Goal: Task Accomplishment & Management: Manage account settings

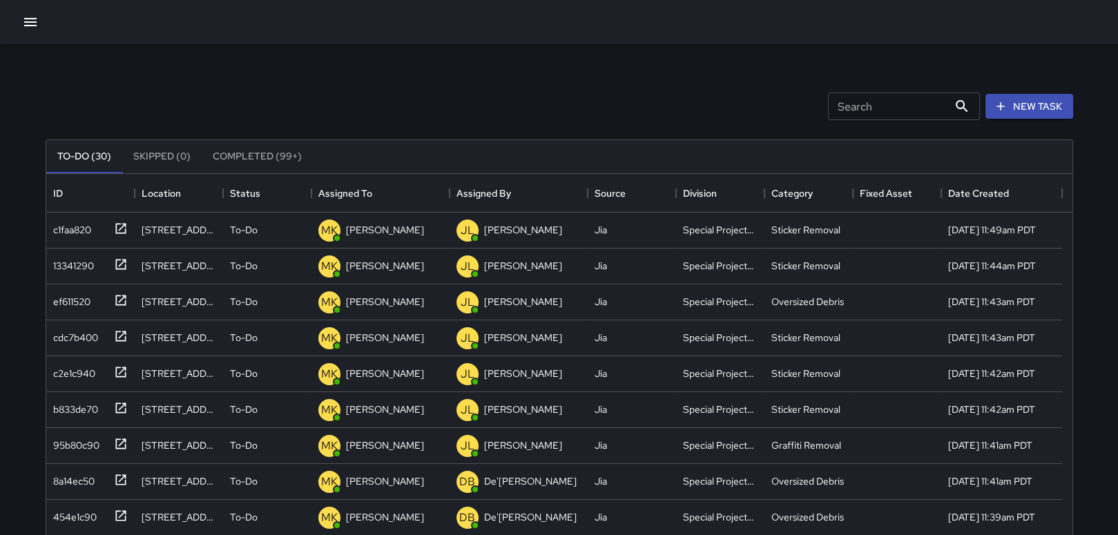
scroll to position [574, 1015]
click at [30, 14] on icon "button" at bounding box center [30, 22] width 17 height 17
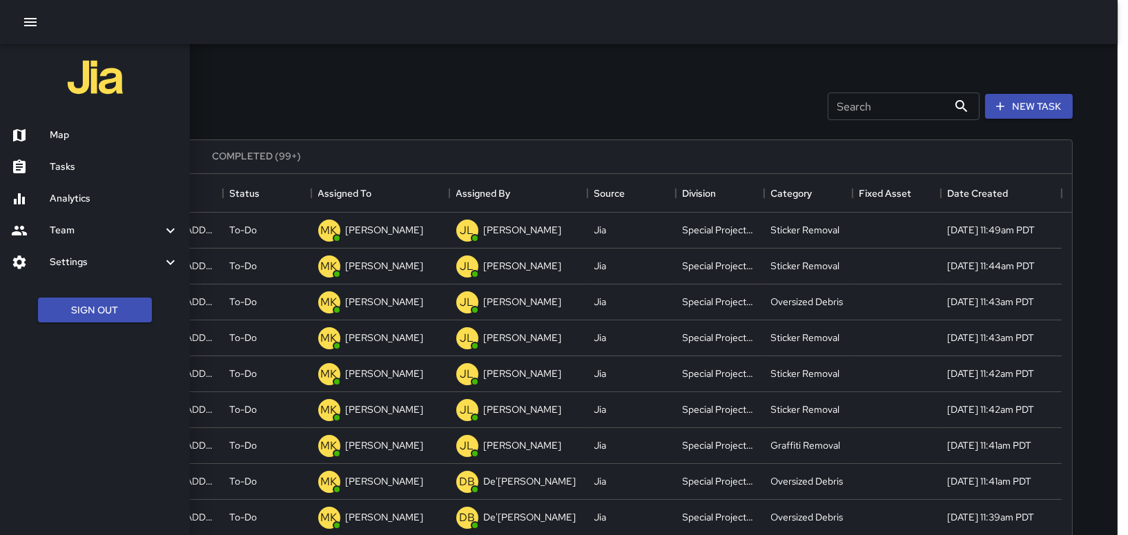
click at [84, 123] on div "Map" at bounding box center [95, 135] width 190 height 32
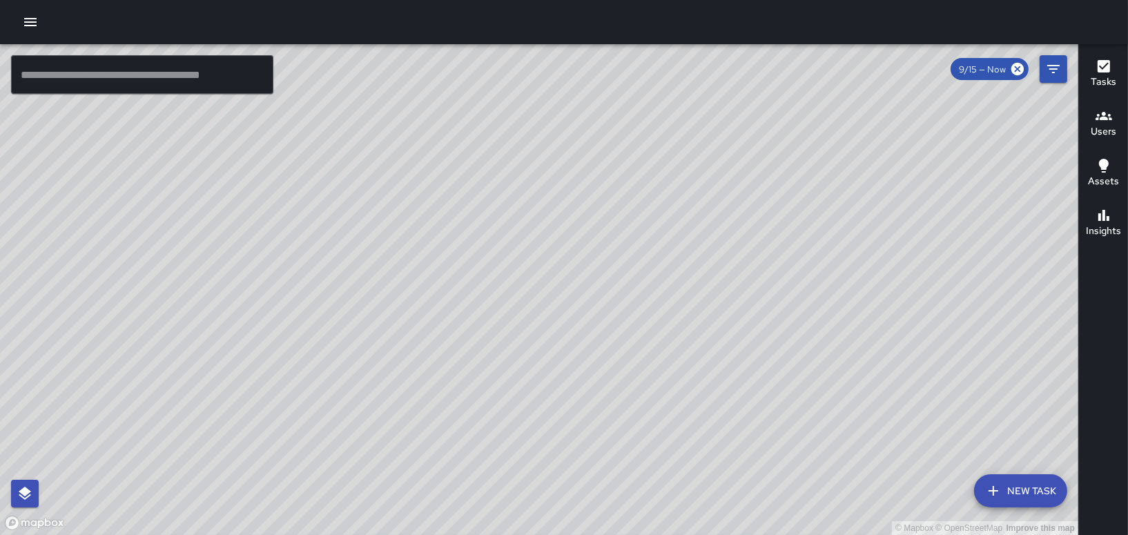
drag, startPoint x: 394, startPoint y: 413, endPoint x: 472, endPoint y: 196, distance: 230.4
click at [472, 196] on div "© Mapbox © OpenStreetMap Improve this map" at bounding box center [539, 289] width 1078 height 491
drag, startPoint x: 508, startPoint y: 192, endPoint x: 639, endPoint y: 394, distance: 241.1
click at [639, 394] on div "© Mapbox © OpenStreetMap Improve this map" at bounding box center [539, 289] width 1078 height 491
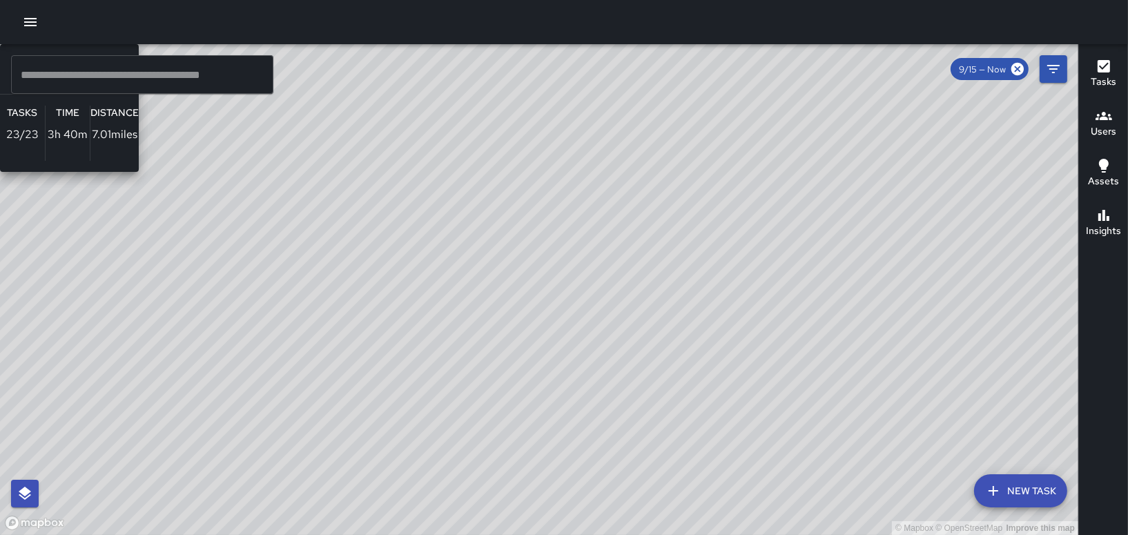
click at [642, 479] on div "© Mapbox © OpenStreetMap Improve this map IK [PERSON_NAME] Ambassador Tasks 23 …" at bounding box center [539, 289] width 1078 height 491
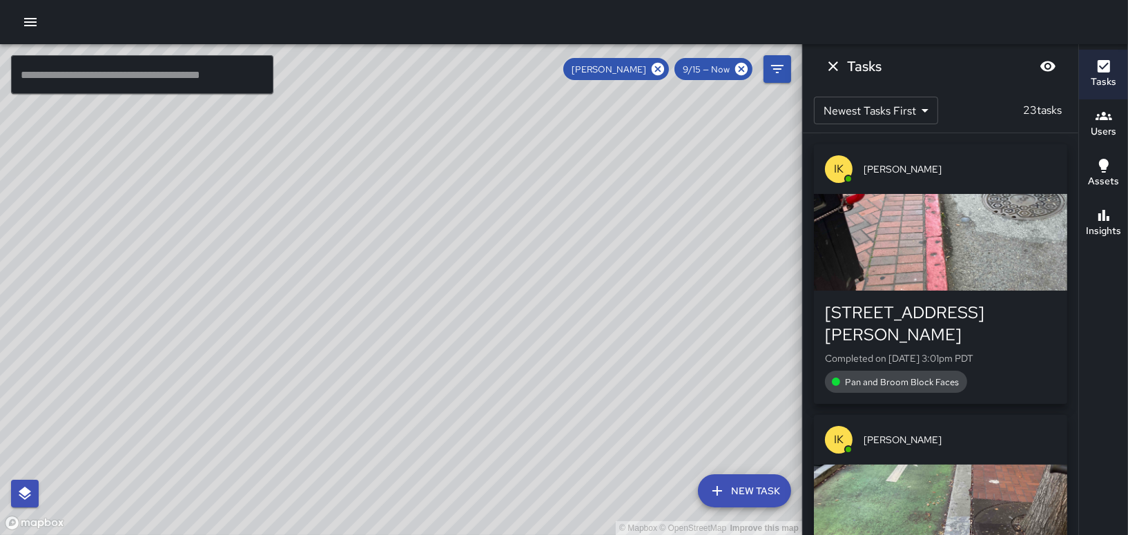
drag, startPoint x: 440, startPoint y: 402, endPoint x: 488, endPoint y: 258, distance: 152.0
click at [488, 258] on div "© Mapbox © OpenStreetMap Improve this map" at bounding box center [401, 289] width 802 height 491
drag, startPoint x: 711, startPoint y: 304, endPoint x: 496, endPoint y: 565, distance: 337.4
click at [496, 534] on html "© Mapbox © OpenStreetMap Improve this map ​ New Task [PERSON_NAME] 9/15 — Now M…" at bounding box center [564, 267] width 1128 height 535
click at [659, 67] on icon at bounding box center [658, 69] width 12 height 12
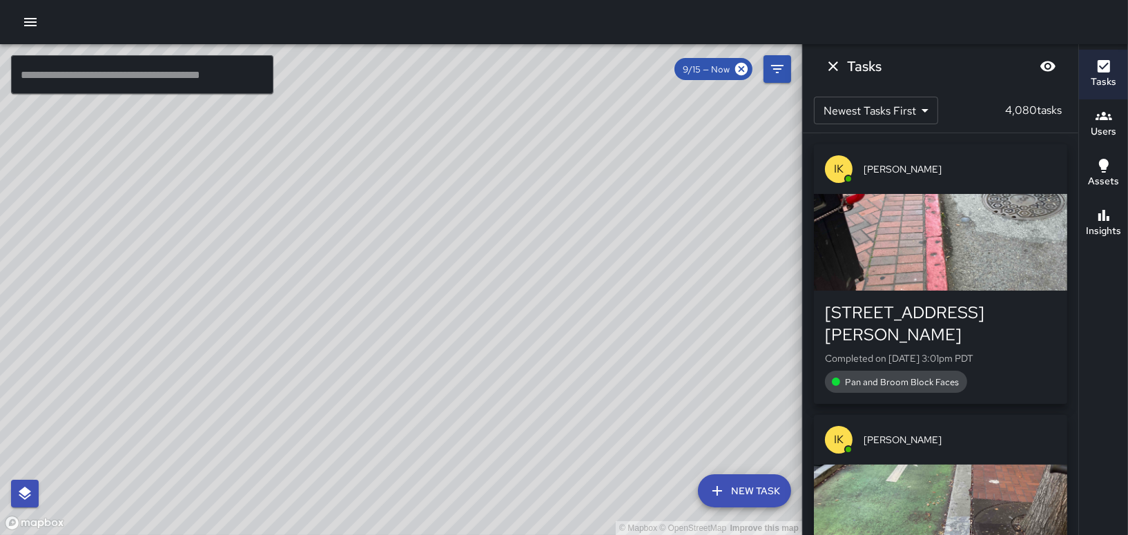
click at [317, 467] on div "© Mapbox © OpenStreetMap Improve this map MB [PERSON_NAME] Supervisor Tasks 0 /…" at bounding box center [401, 289] width 802 height 491
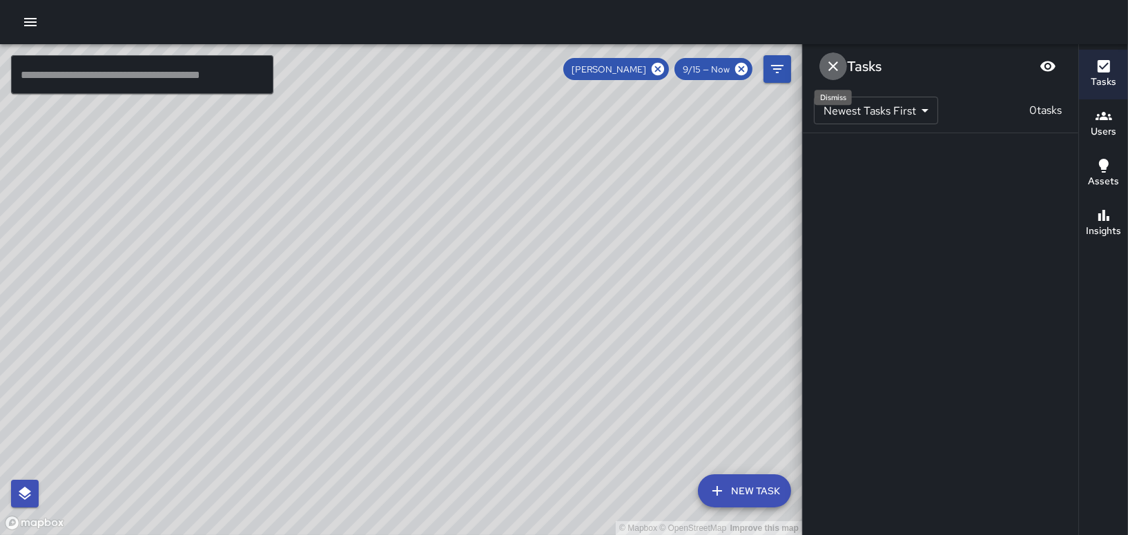
click at [832, 68] on icon "Dismiss" at bounding box center [833, 66] width 17 height 17
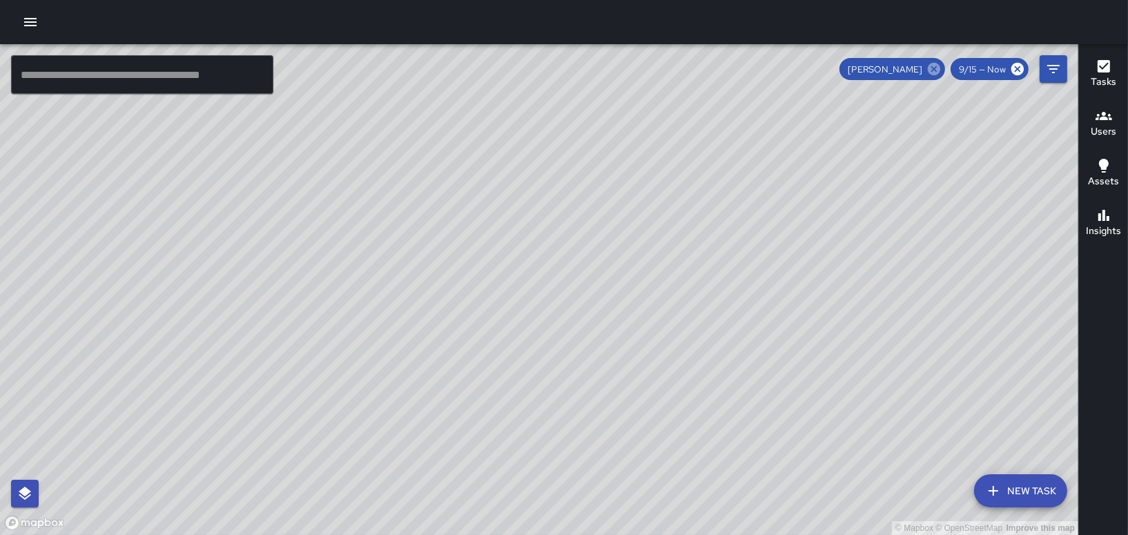
click at [930, 62] on icon at bounding box center [934, 68] width 15 height 15
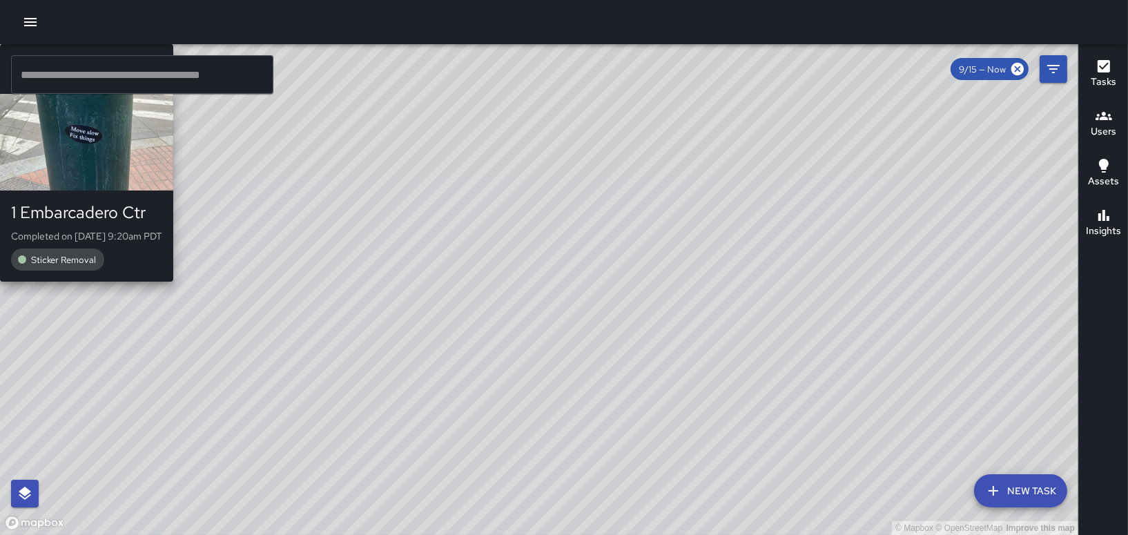
drag, startPoint x: 801, startPoint y: 224, endPoint x: 368, endPoint y: 346, distance: 449.6
click at [369, 345] on div "© Mapbox © OpenStreetMap Improve this map MP [PERSON_NAME] 1 Embarcadero Ctr Co…" at bounding box center [539, 289] width 1078 height 491
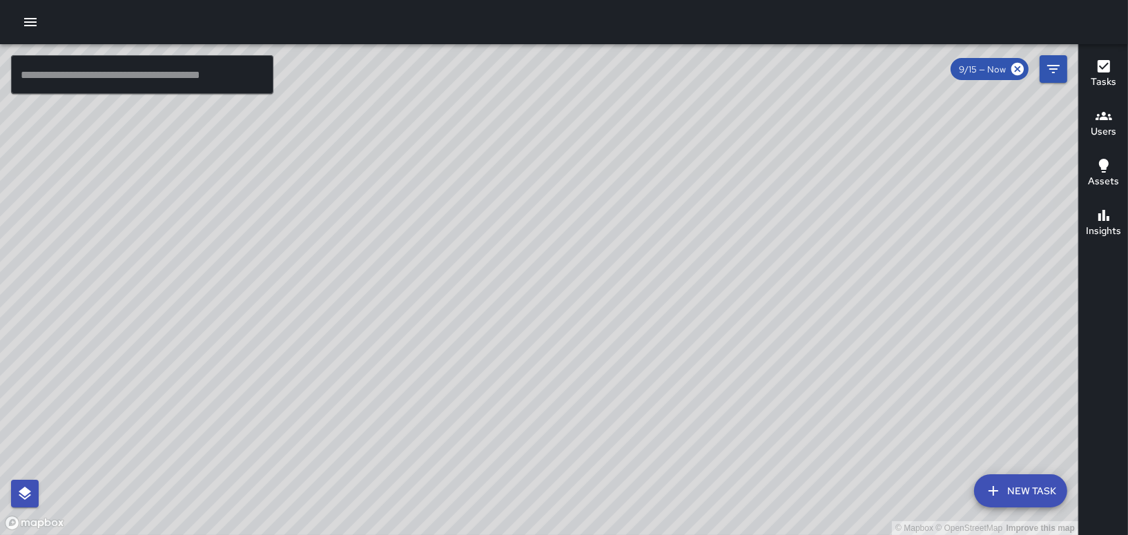
drag, startPoint x: 510, startPoint y: 329, endPoint x: 599, endPoint y: 208, distance: 150.1
click at [592, 201] on div "© Mapbox © OpenStreetMap Improve this map" at bounding box center [539, 289] width 1078 height 491
click at [30, 24] on icon "button" at bounding box center [30, 22] width 17 height 17
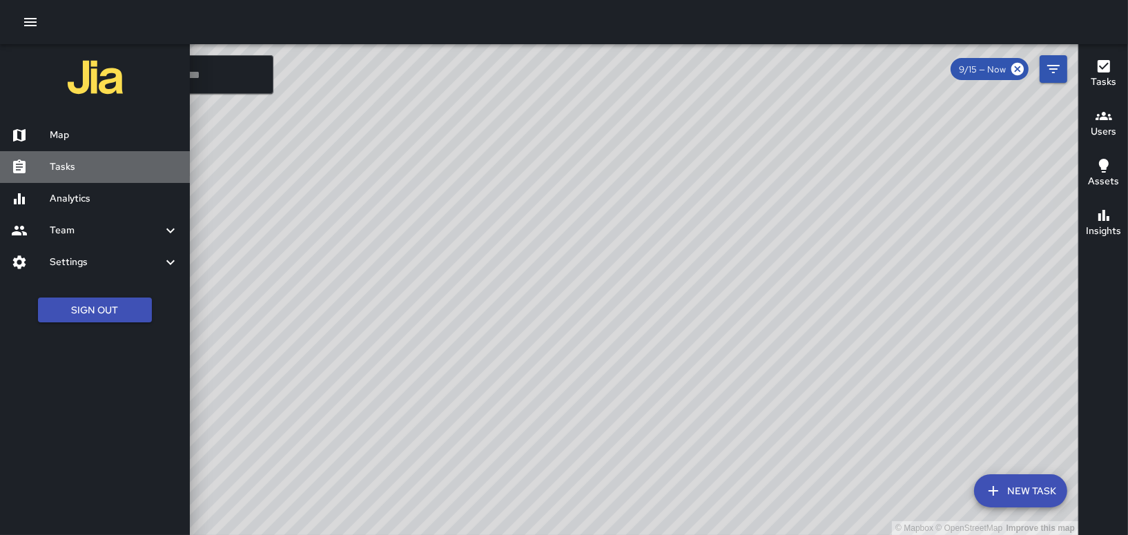
click at [77, 173] on h6 "Tasks" at bounding box center [114, 166] width 129 height 15
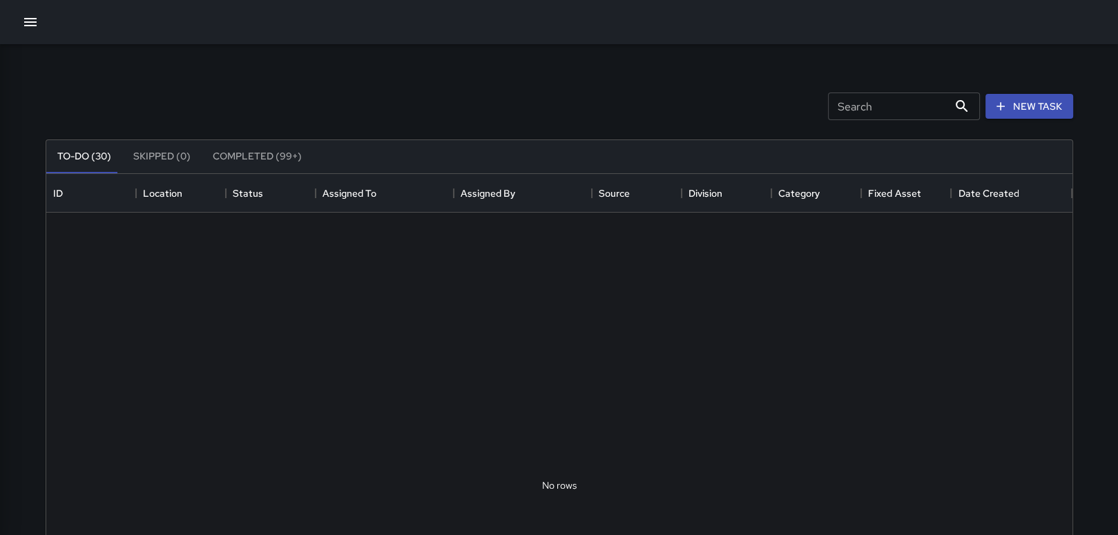
scroll to position [574, 1015]
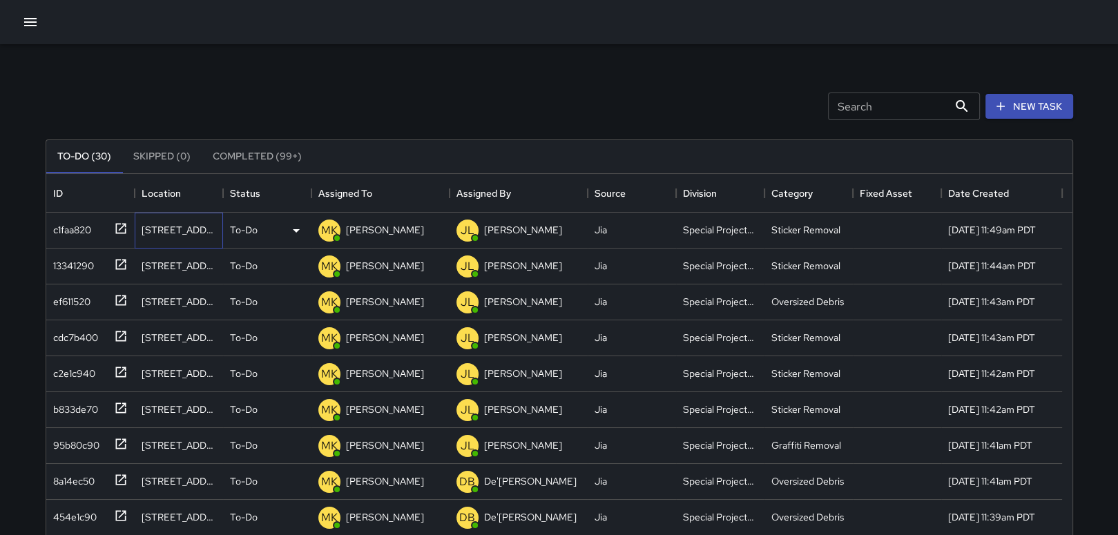
click at [172, 229] on div "[STREET_ADDRESS]" at bounding box center [179, 230] width 75 height 14
click at [85, 229] on div "c1faa820" at bounding box center [69, 226] width 43 height 19
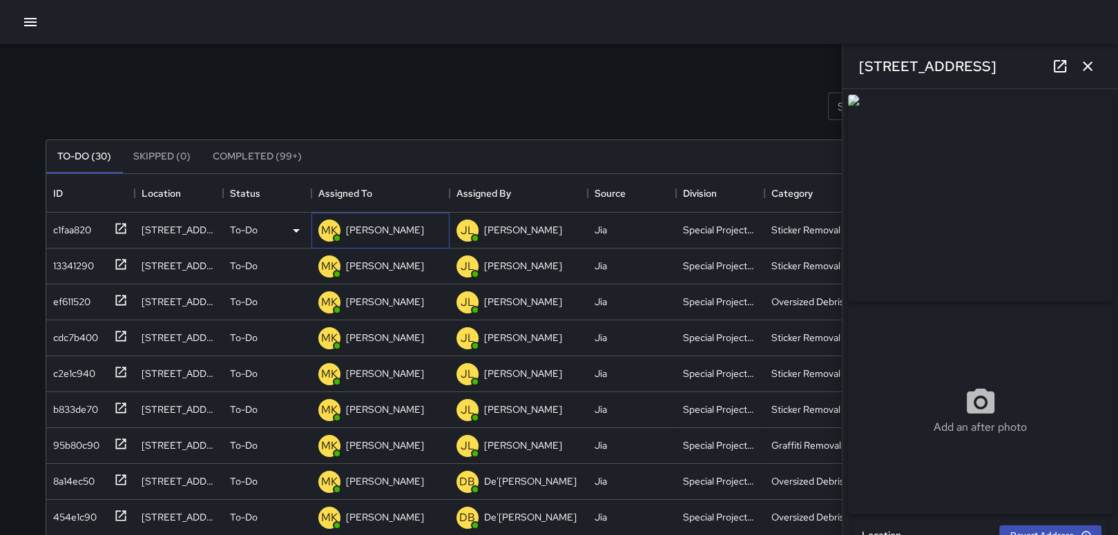
click at [376, 224] on p "[PERSON_NAME]" at bounding box center [385, 230] width 78 height 14
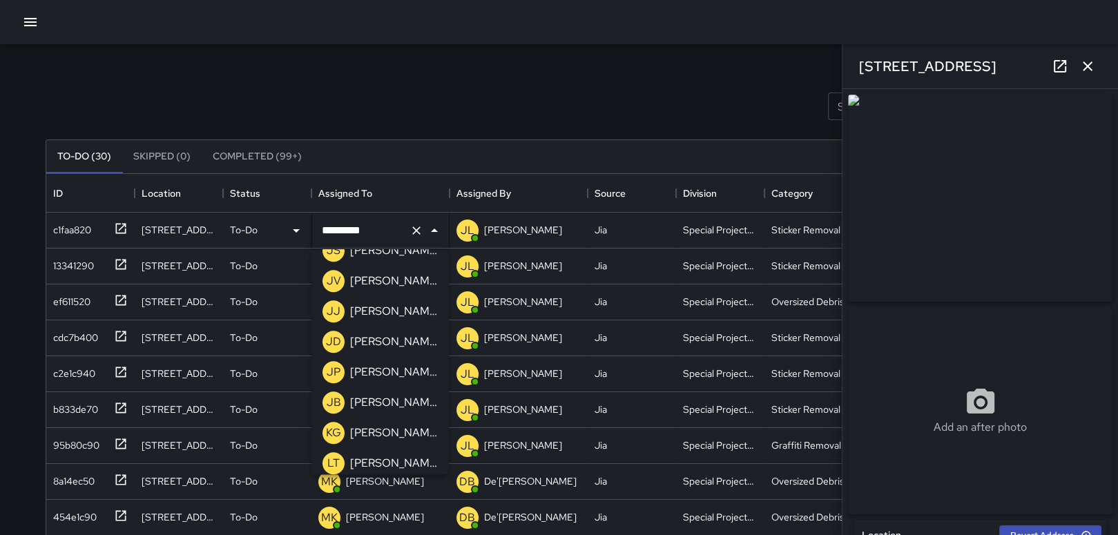
scroll to position [1243, 0]
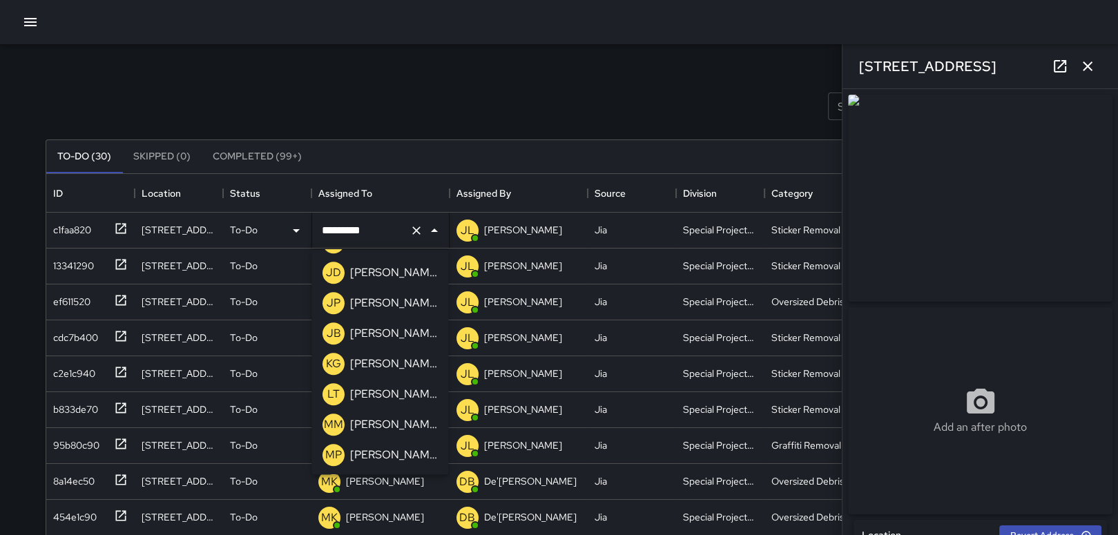
click at [401, 362] on p "[PERSON_NAME]" at bounding box center [393, 364] width 87 height 17
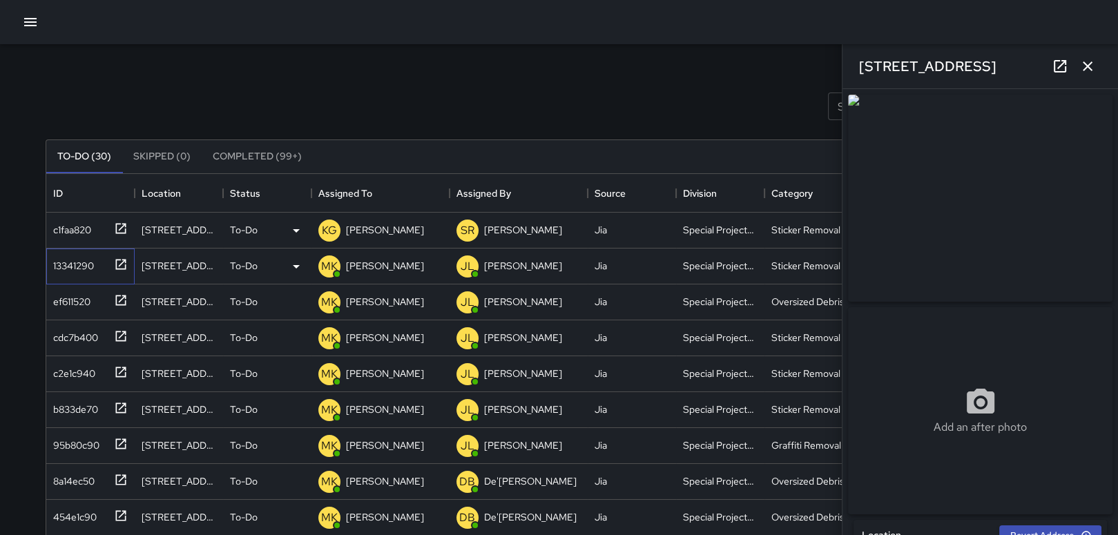
drag, startPoint x: 54, startPoint y: 263, endPoint x: 131, endPoint y: 264, distance: 77.3
click at [58, 263] on div "13341290" at bounding box center [71, 262] width 46 height 19
click at [384, 263] on div "[PERSON_NAME]" at bounding box center [385, 265] width 84 height 19
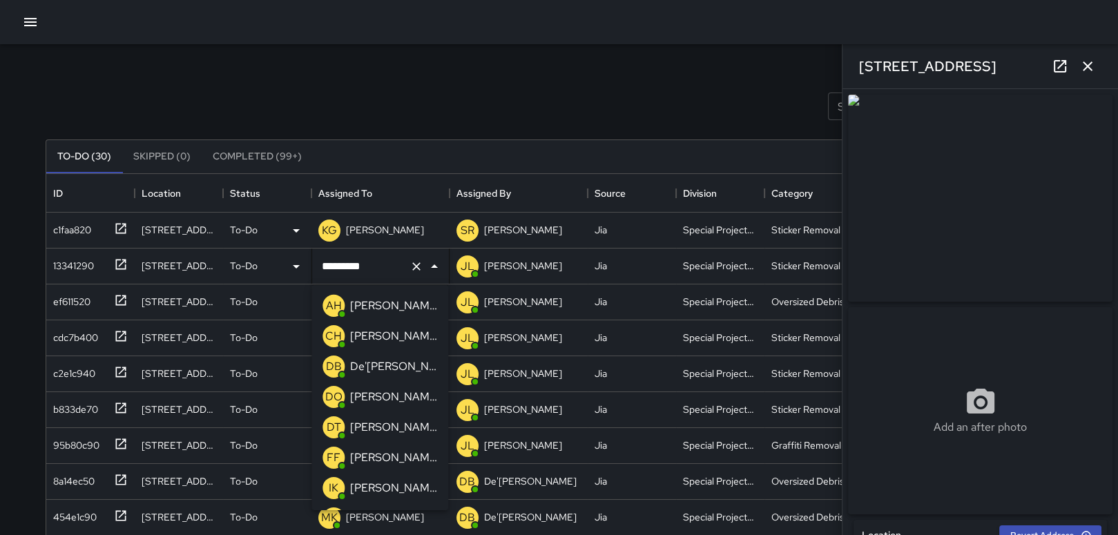
scroll to position [206, 0]
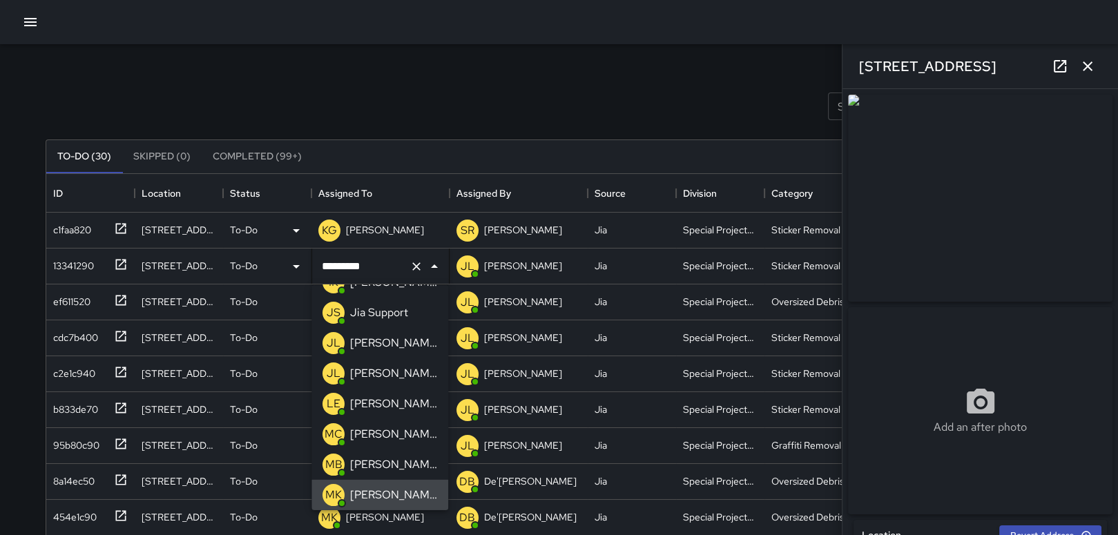
click at [416, 265] on icon "Clear" at bounding box center [416, 266] width 8 height 8
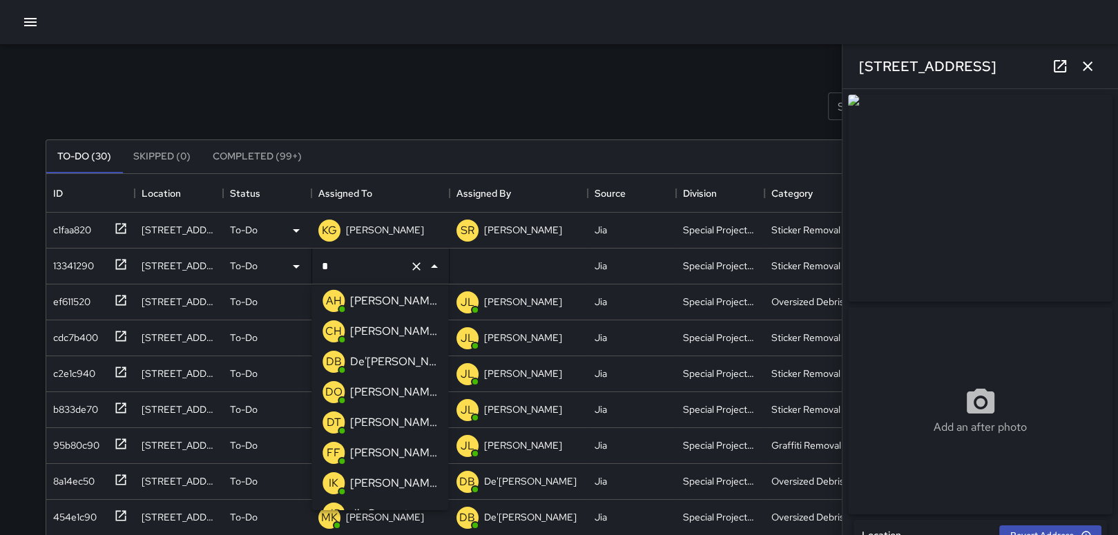
scroll to position [0, 0]
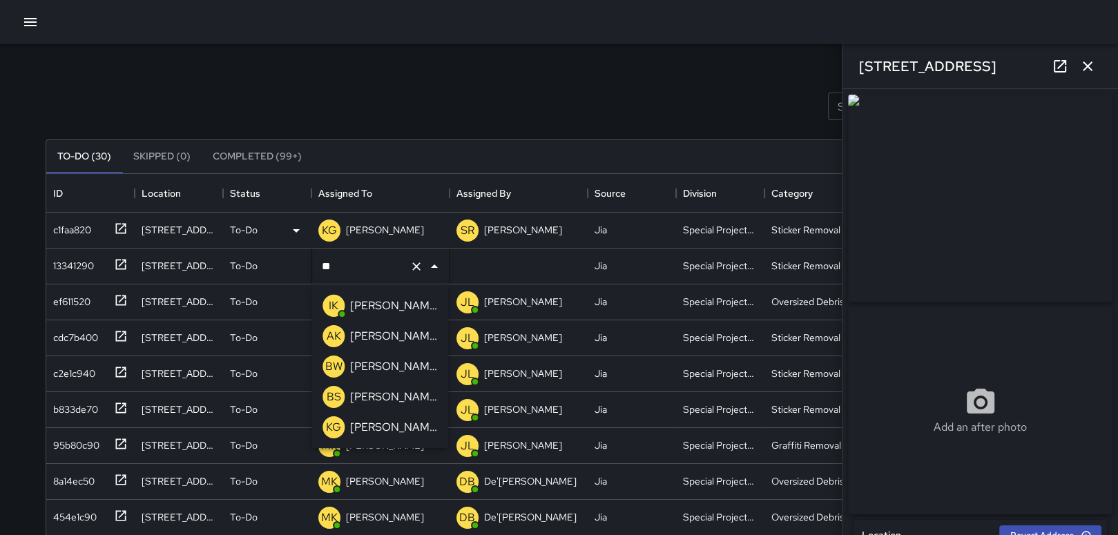
type input "***"
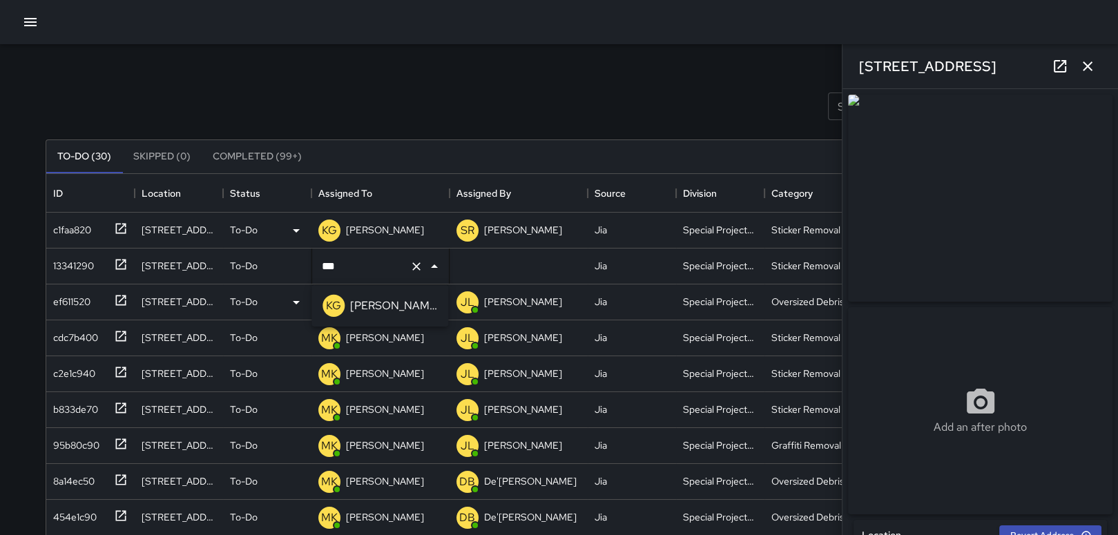
click at [374, 293] on div "KG [PERSON_NAME]" at bounding box center [380, 306] width 120 height 28
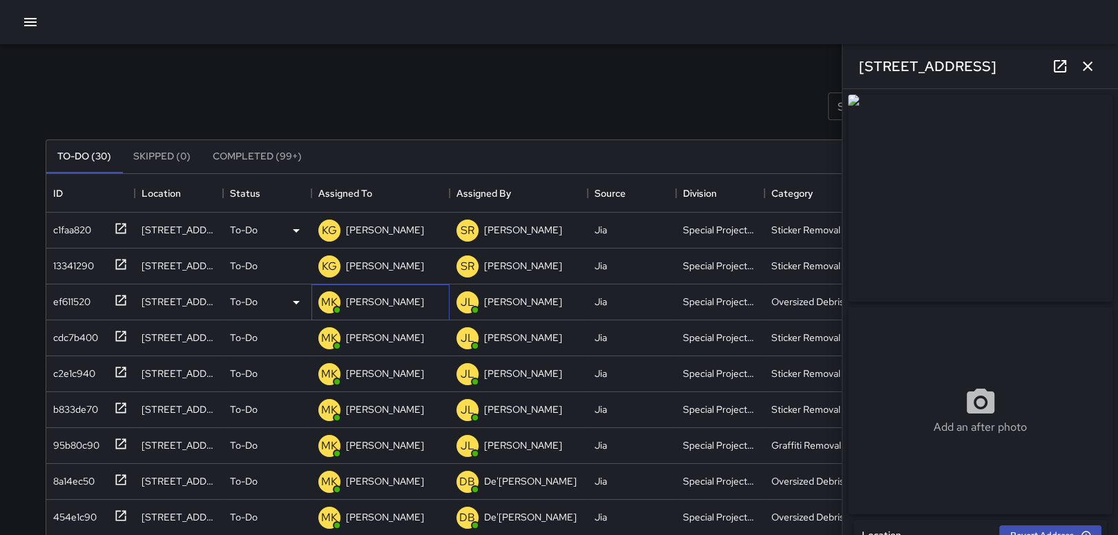
click at [374, 297] on p "[PERSON_NAME]" at bounding box center [385, 302] width 78 height 14
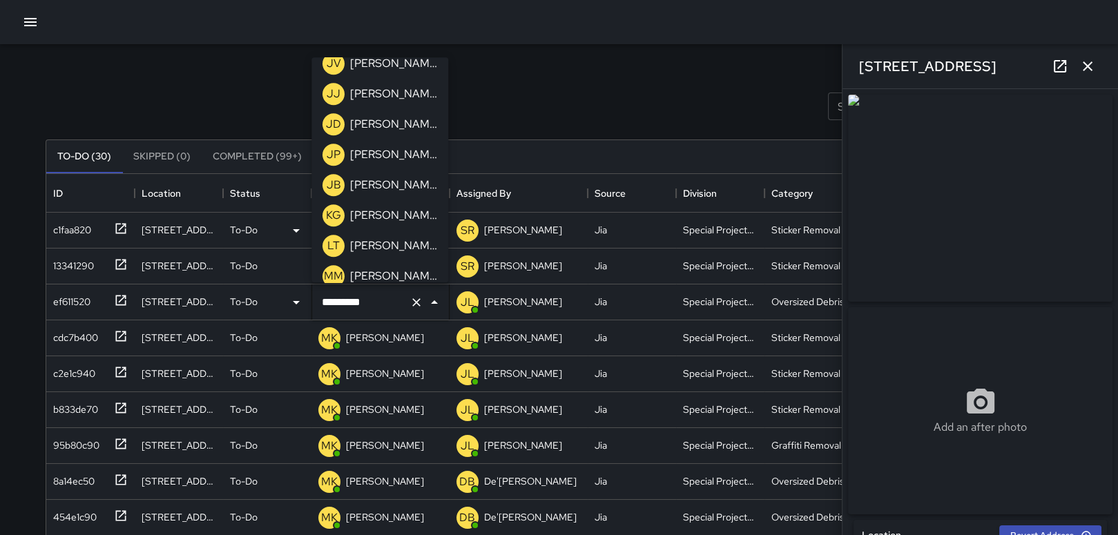
scroll to position [1241, 0]
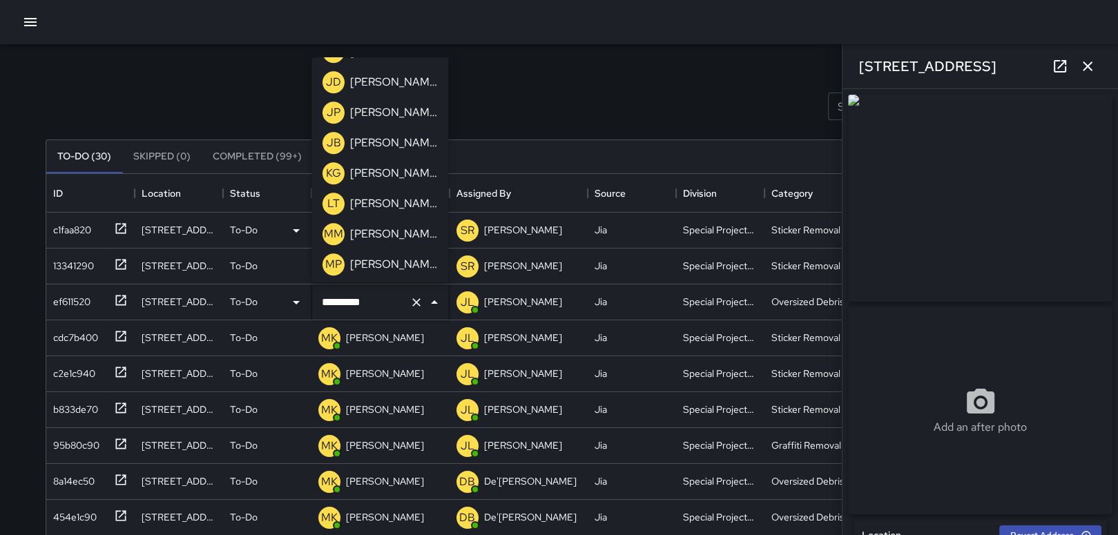
click at [362, 165] on p "[PERSON_NAME]" at bounding box center [393, 173] width 87 height 17
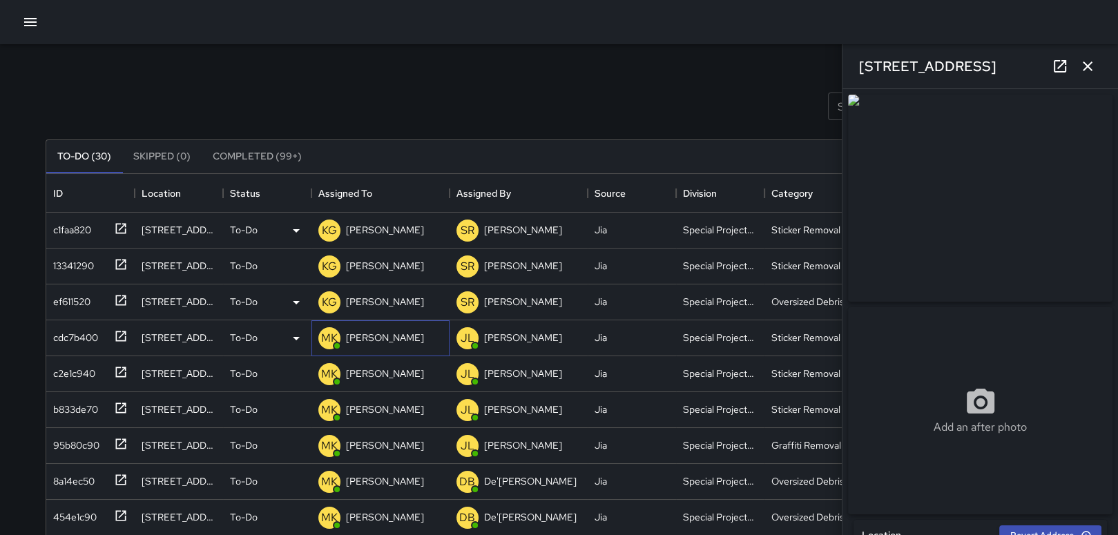
click at [367, 339] on p "[PERSON_NAME]" at bounding box center [385, 338] width 78 height 14
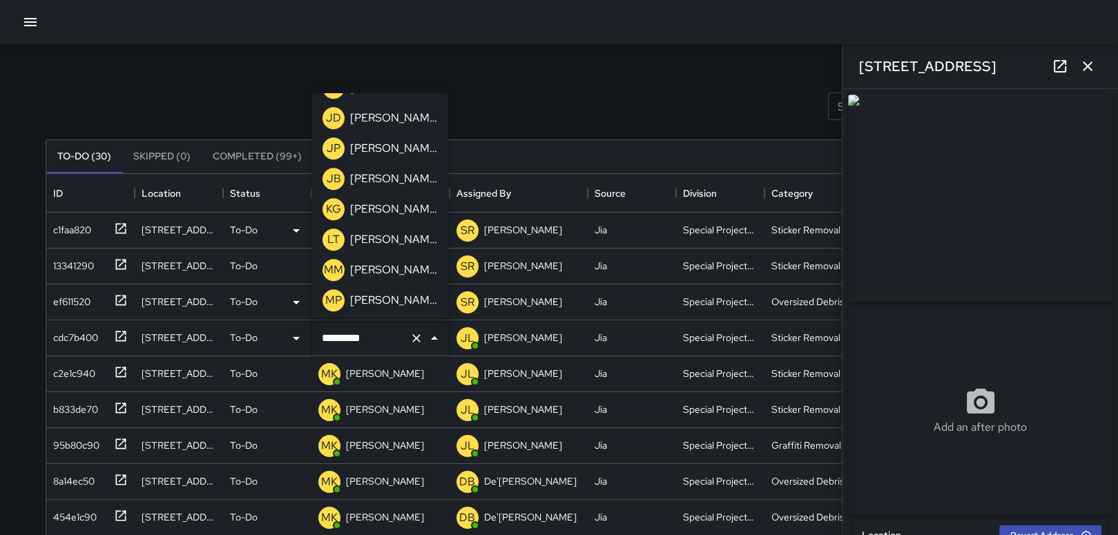
click at [375, 204] on p "[PERSON_NAME]" at bounding box center [393, 209] width 87 height 17
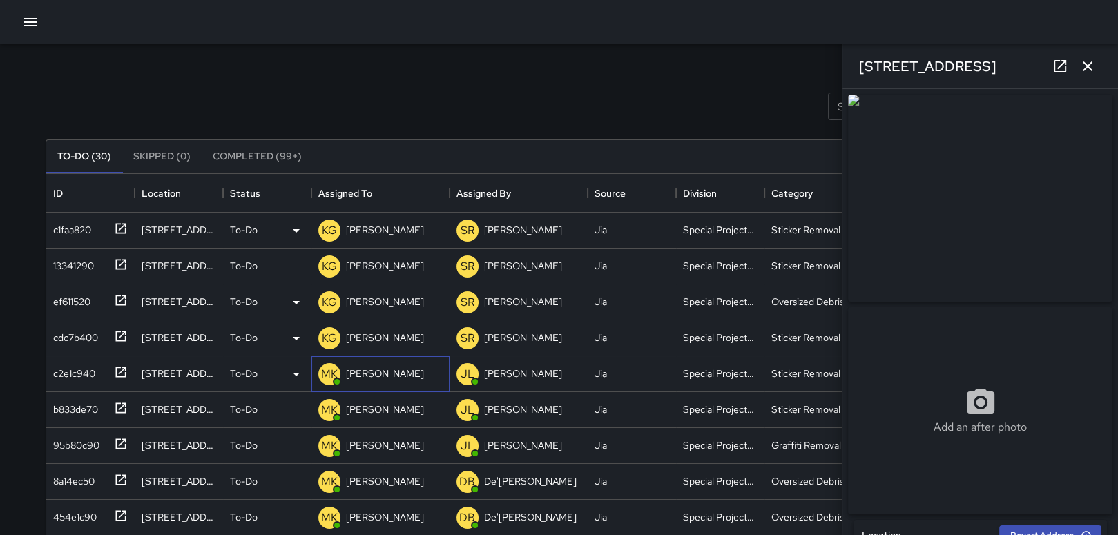
click at [362, 376] on p "[PERSON_NAME]" at bounding box center [385, 374] width 78 height 14
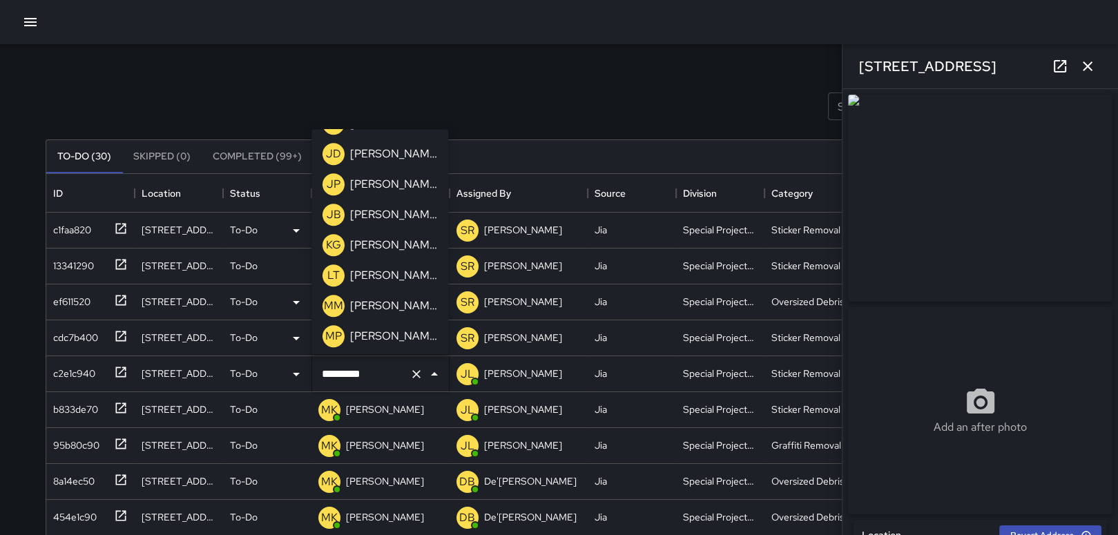
click at [376, 242] on p "[PERSON_NAME]" at bounding box center [393, 245] width 87 height 17
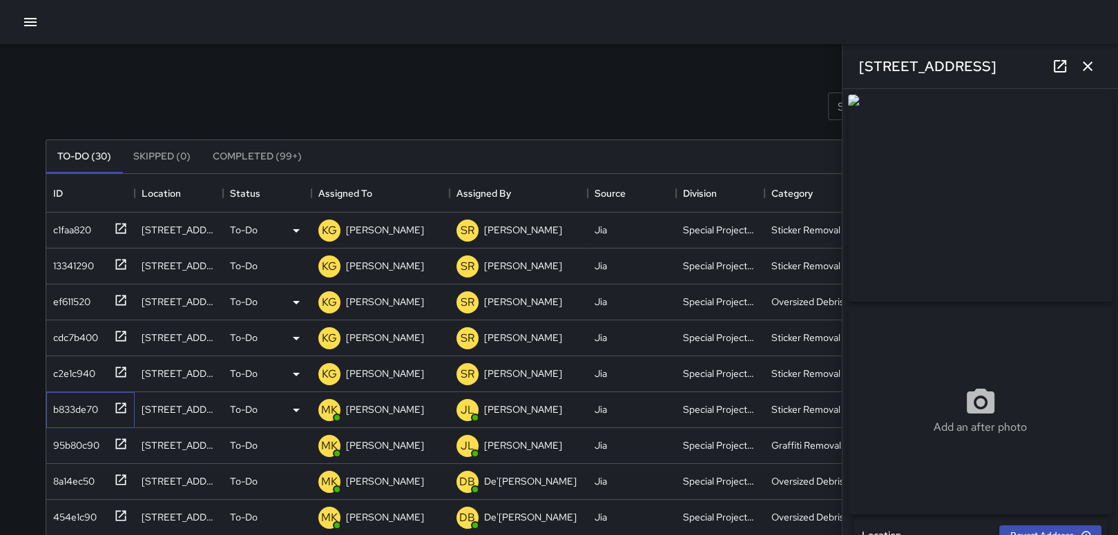
click at [82, 409] on div "b833de70" at bounding box center [73, 406] width 50 height 19
click at [390, 408] on div "MK [PERSON_NAME]" at bounding box center [380, 410] width 138 height 36
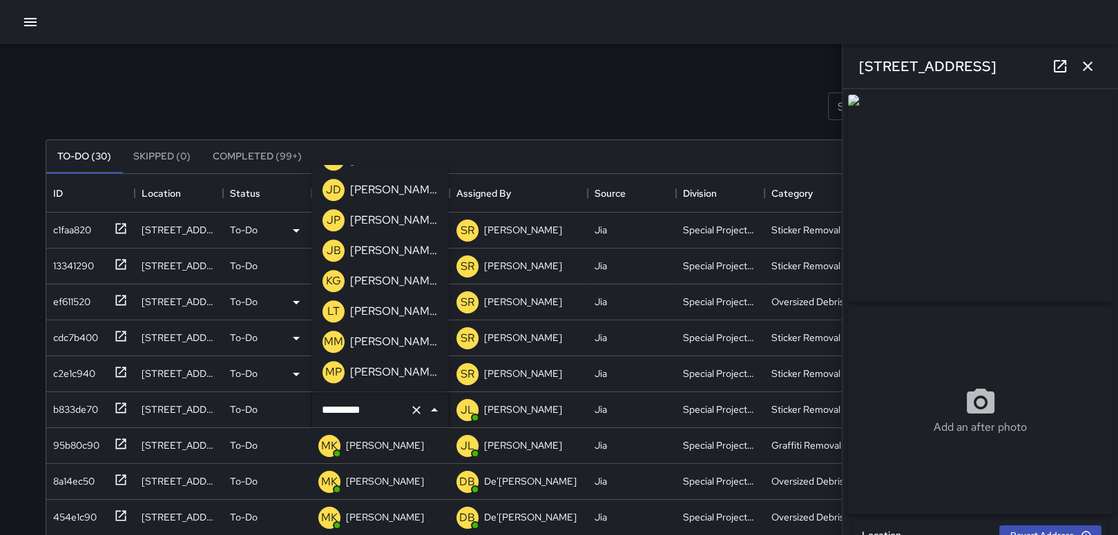
scroll to position [1172, 0]
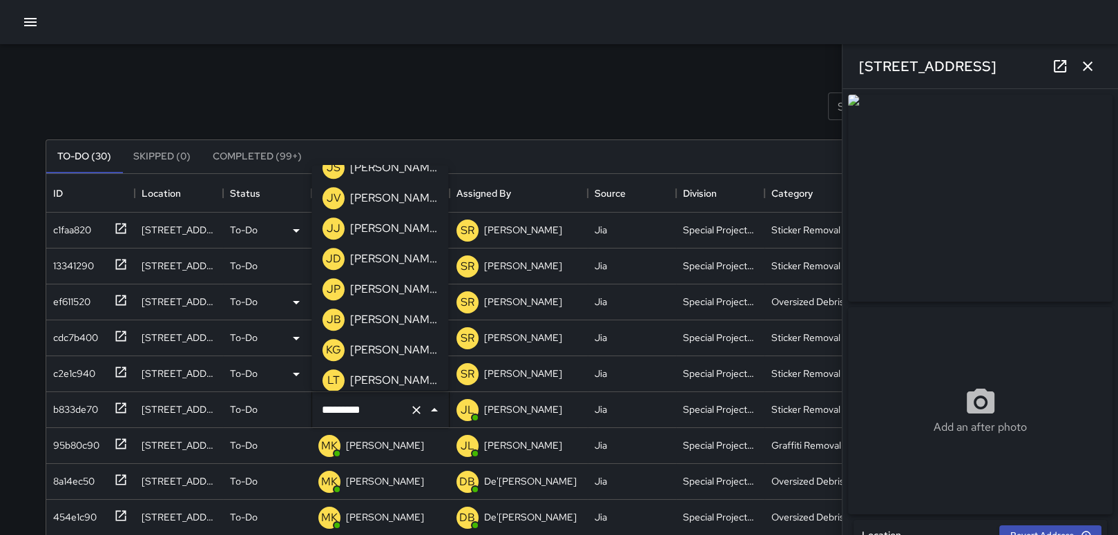
click at [397, 356] on p "[PERSON_NAME]" at bounding box center [393, 350] width 87 height 17
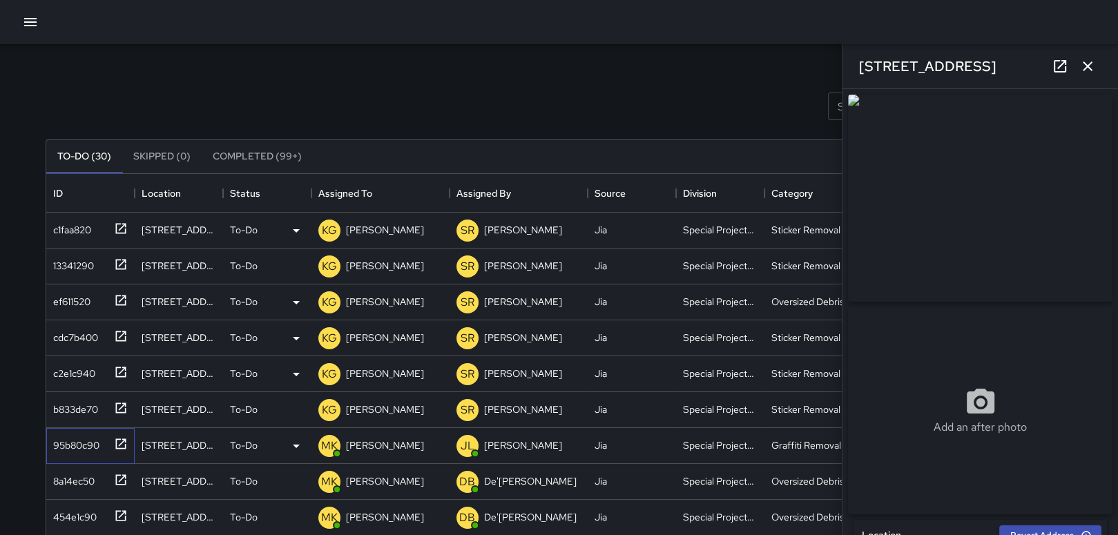
click at [77, 448] on div "95b80c90" at bounding box center [74, 442] width 52 height 19
click at [380, 449] on p "[PERSON_NAME]" at bounding box center [385, 445] width 78 height 14
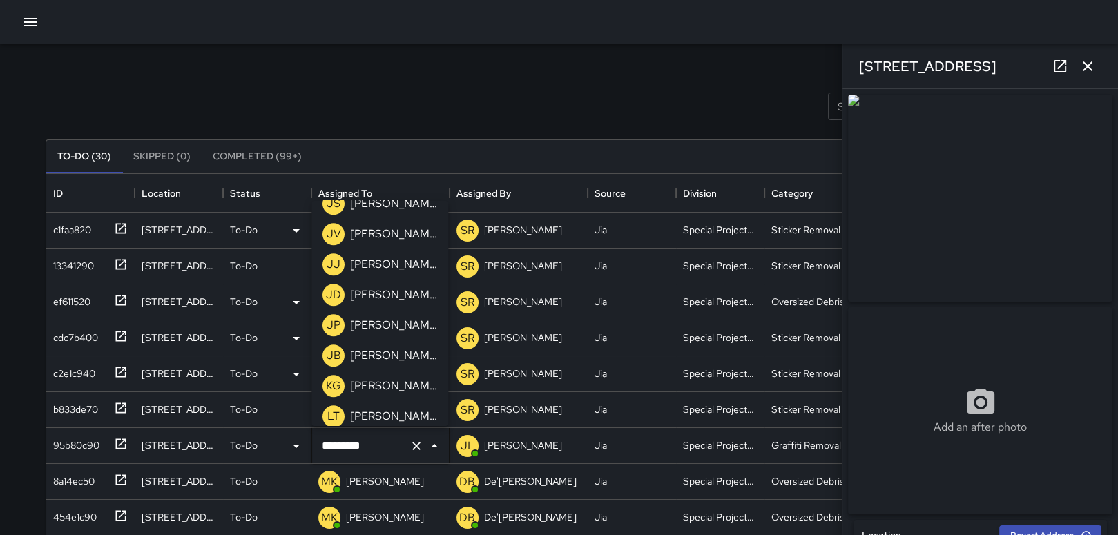
scroll to position [1241, 0]
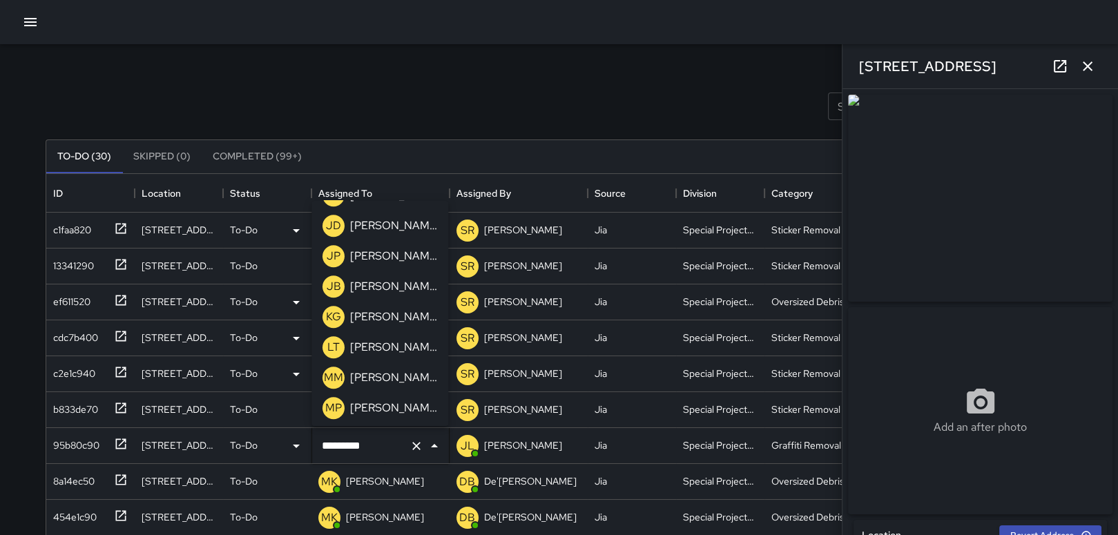
click at [389, 310] on p "[PERSON_NAME]" at bounding box center [393, 317] width 87 height 17
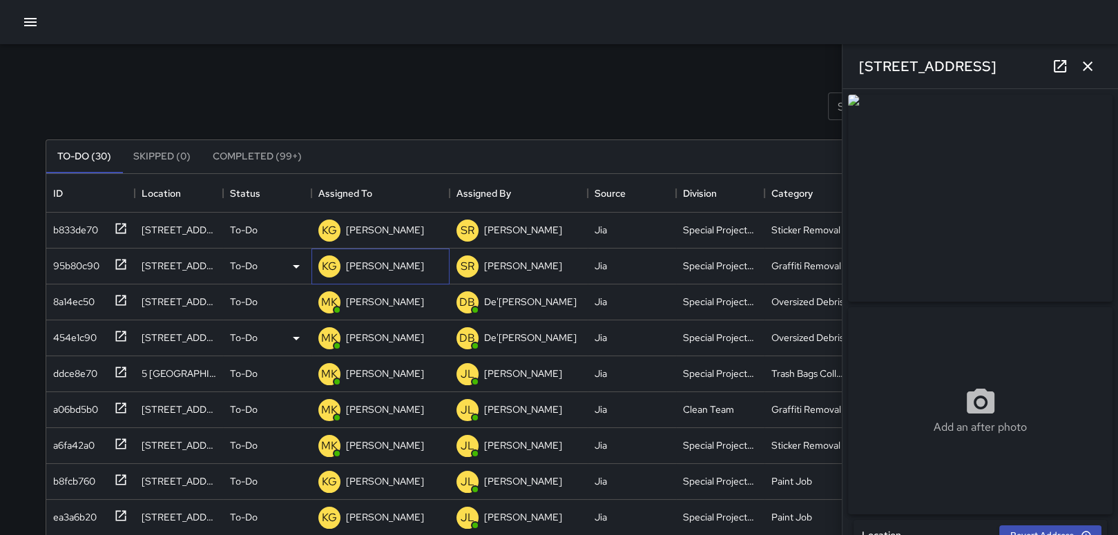
scroll to position [207, 0]
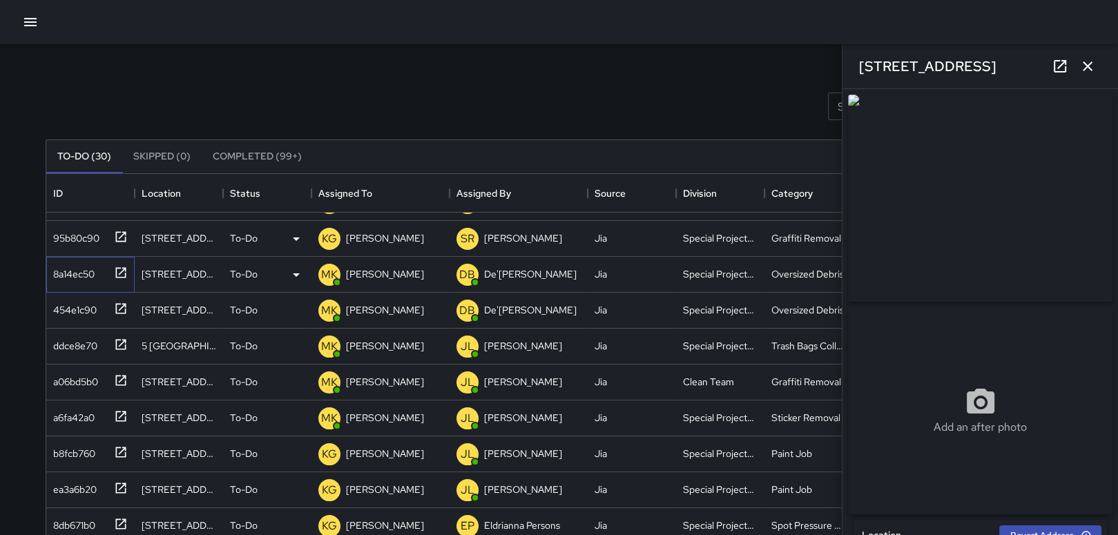
click at [82, 268] on div "8a14ec50" at bounding box center [71, 271] width 47 height 19
click at [360, 274] on p "[PERSON_NAME]" at bounding box center [385, 274] width 78 height 14
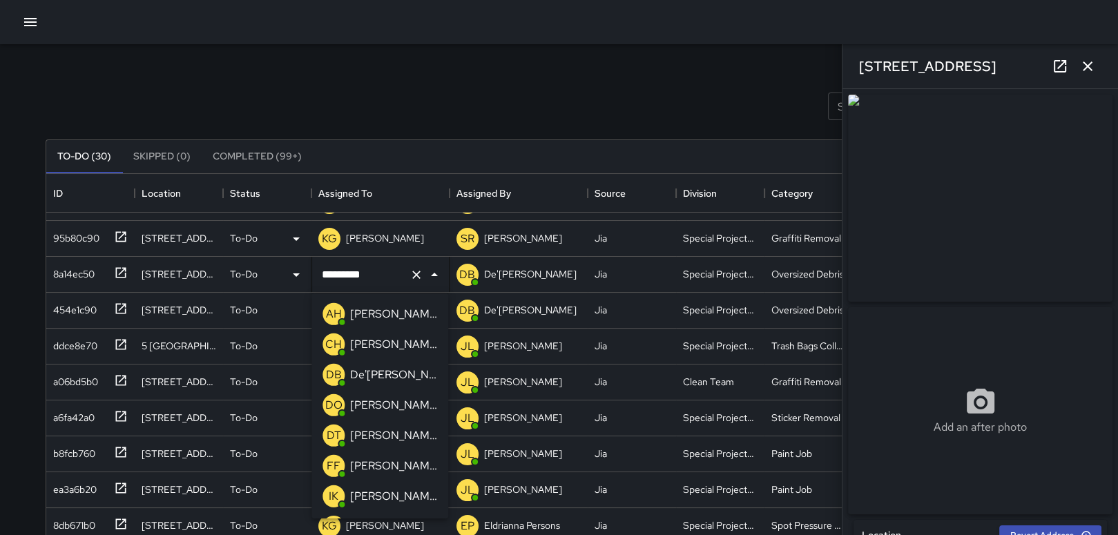
scroll to position [206, 0]
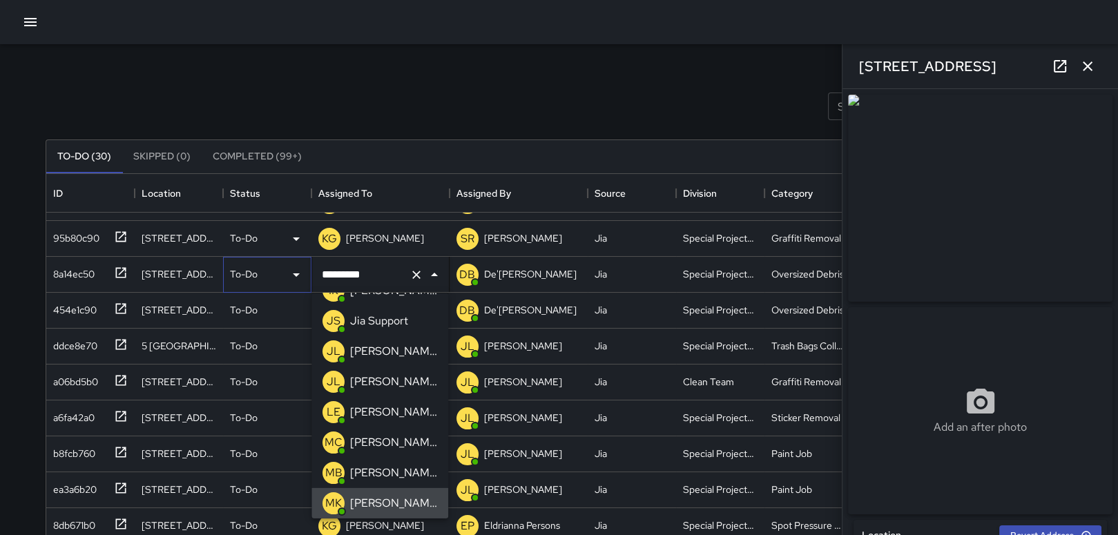
click at [289, 273] on icon at bounding box center [296, 274] width 17 height 17
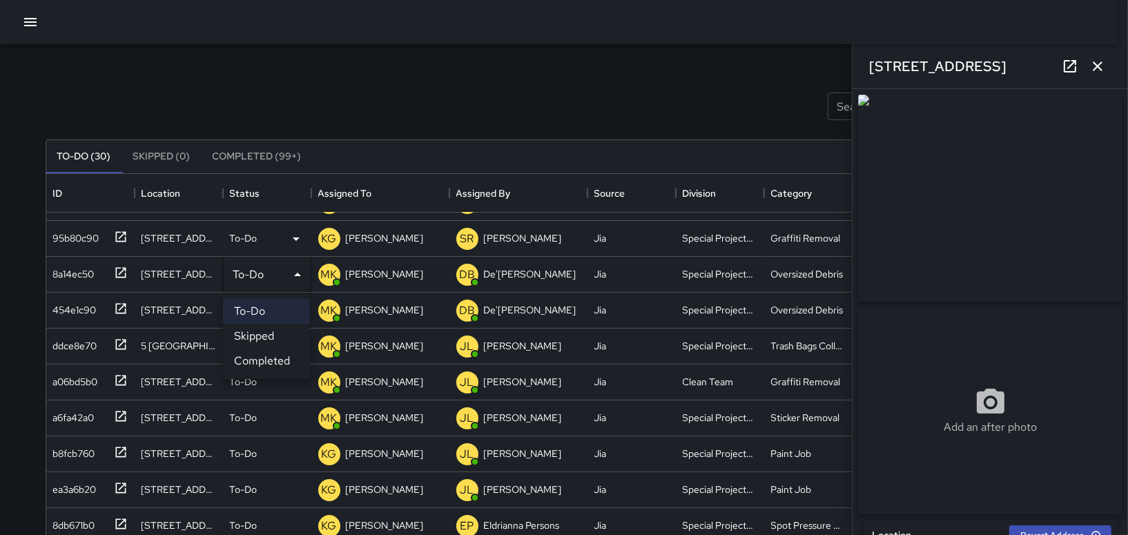
click at [253, 356] on li "Completed" at bounding box center [266, 361] width 87 height 25
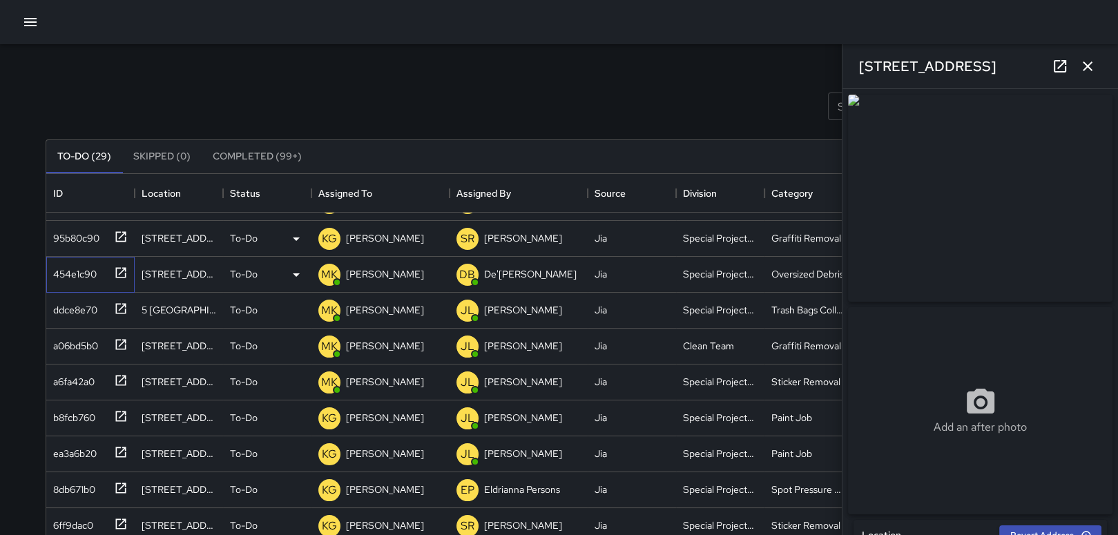
click at [90, 272] on div "454e1c90" at bounding box center [72, 271] width 49 height 19
click at [300, 272] on icon at bounding box center [296, 274] width 17 height 17
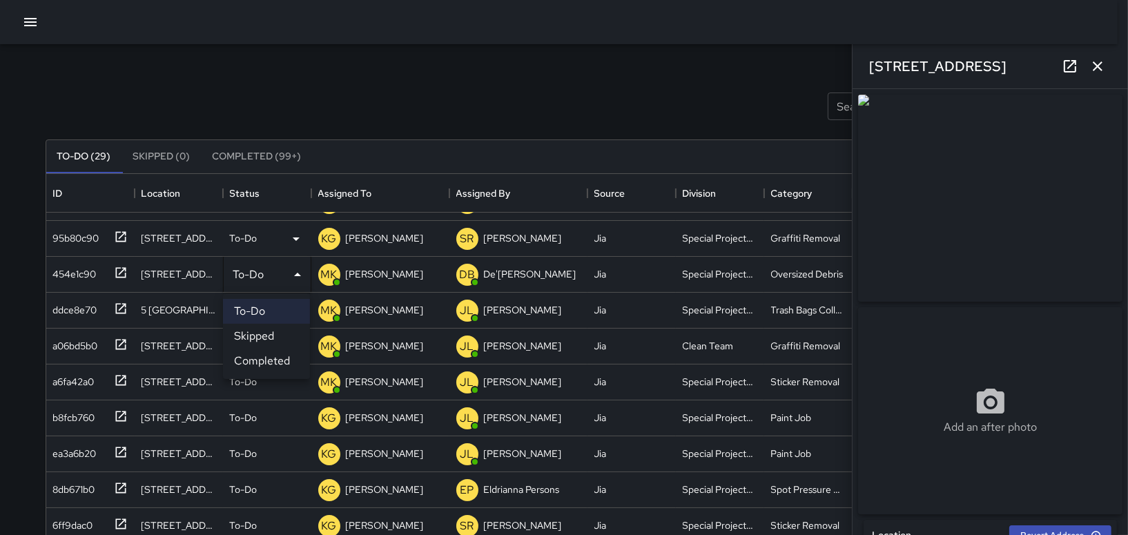
click at [277, 362] on li "Completed" at bounding box center [266, 361] width 87 height 25
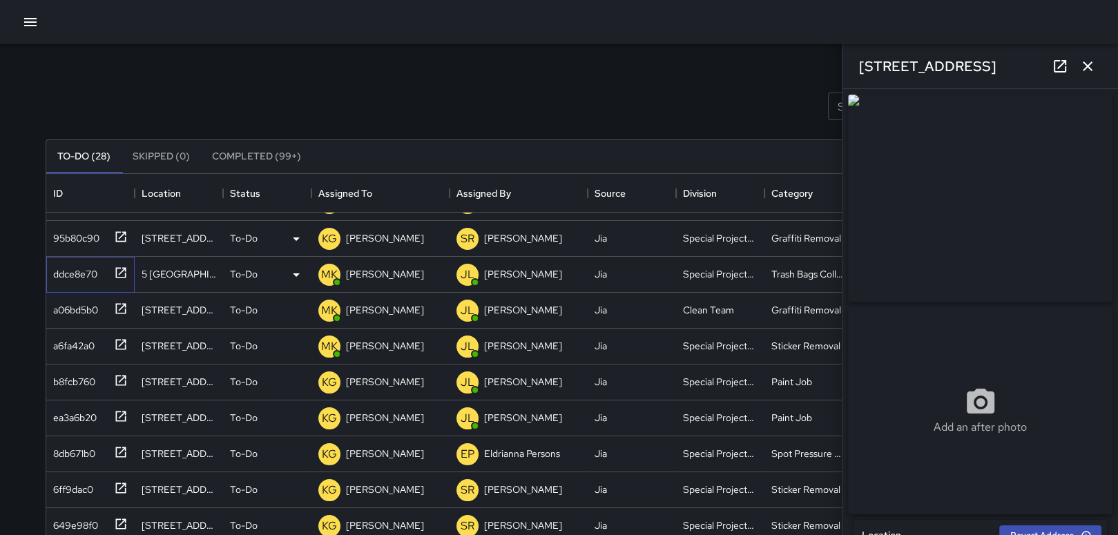
click at [66, 279] on div "ddce8e70" at bounding box center [73, 271] width 50 height 19
click at [266, 273] on div "To-Do" at bounding box center [267, 274] width 75 height 17
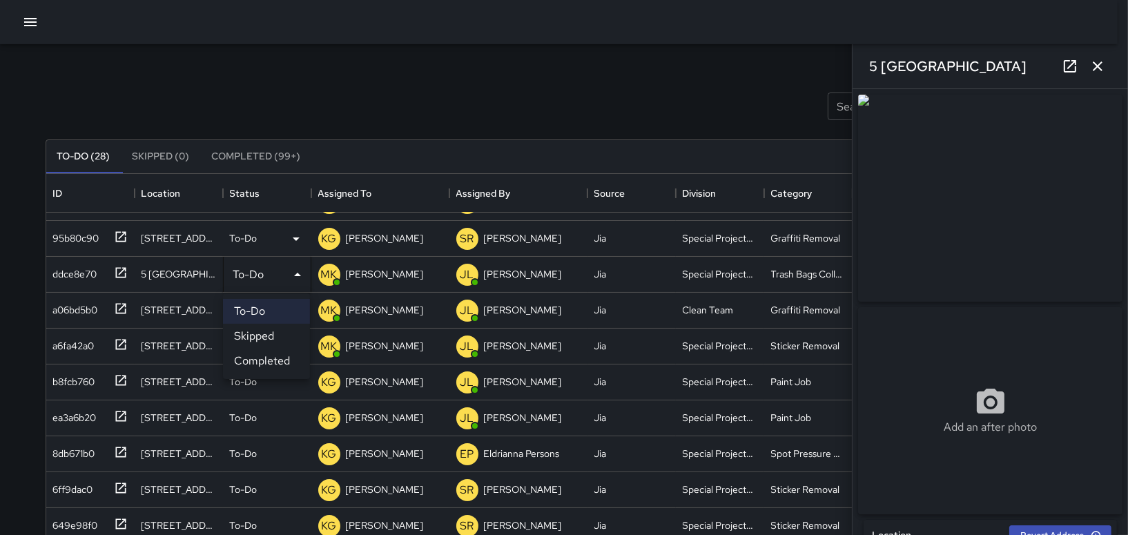
click at [249, 356] on li "Completed" at bounding box center [266, 361] width 87 height 25
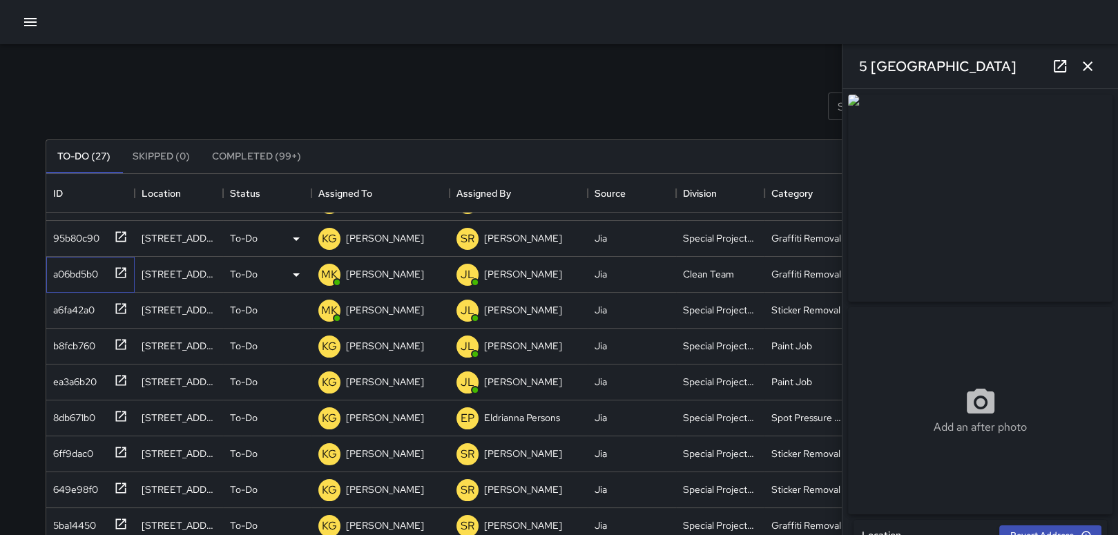
click at [85, 280] on div "a06bd5b0" at bounding box center [73, 271] width 50 height 19
click at [382, 268] on p "[PERSON_NAME]" at bounding box center [385, 274] width 78 height 14
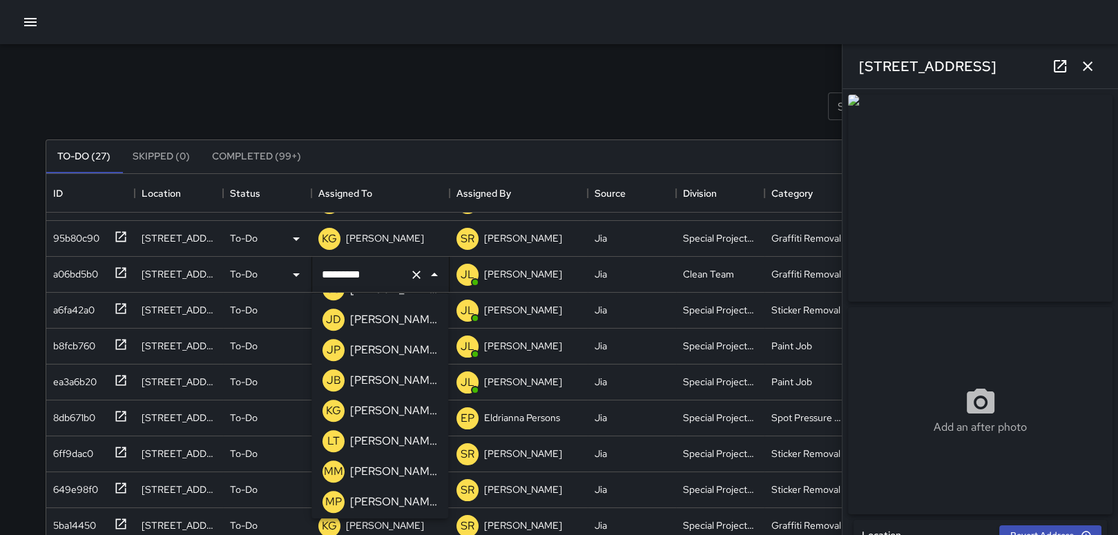
scroll to position [1241, 0]
click at [360, 400] on div "[PERSON_NAME]" at bounding box center [393, 409] width 93 height 22
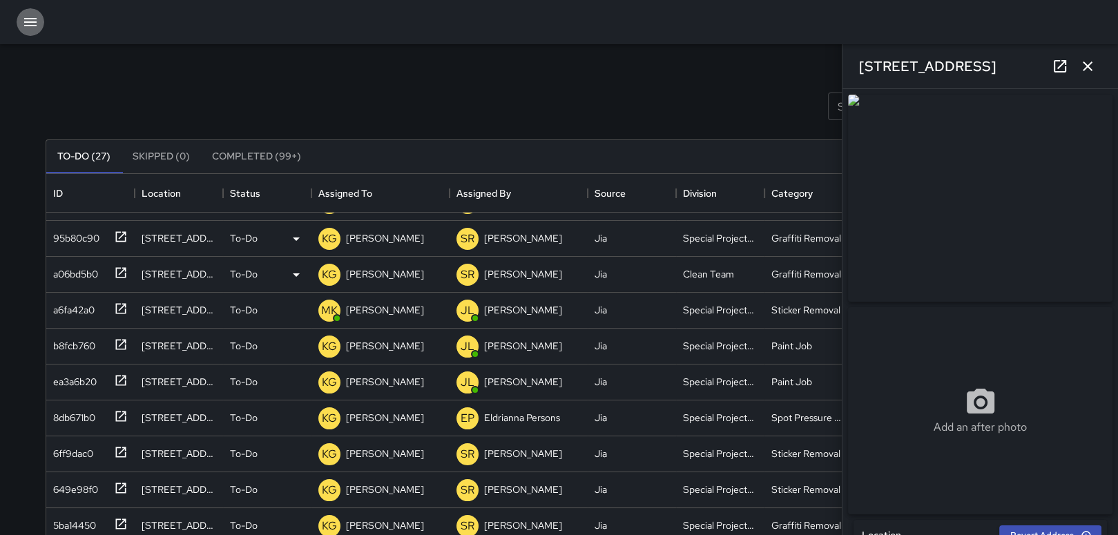
click at [26, 11] on button "button" at bounding box center [31, 22] width 28 height 28
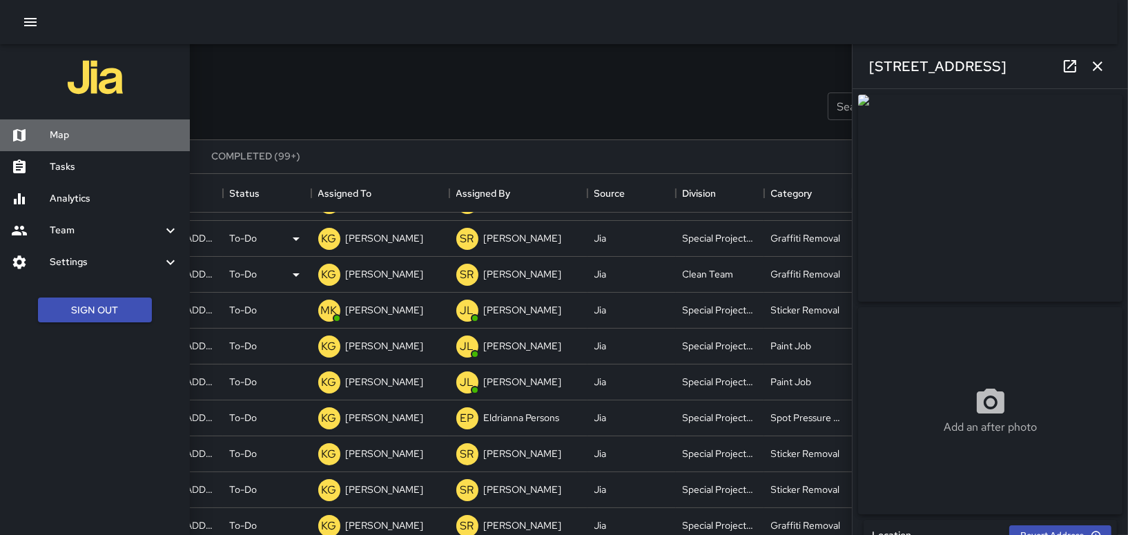
click at [68, 137] on h6 "Map" at bounding box center [114, 135] width 129 height 15
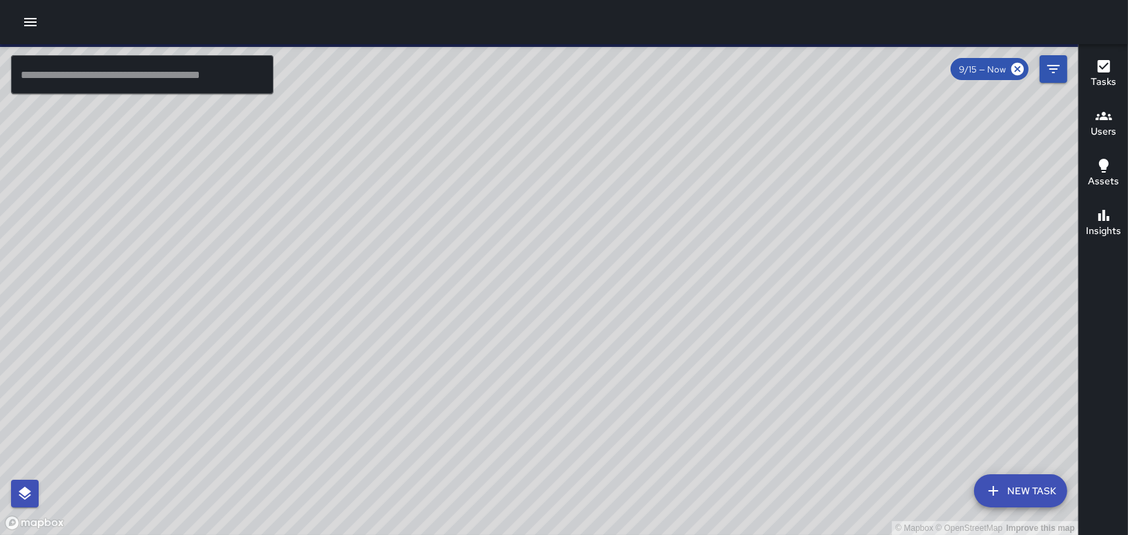
drag, startPoint x: 304, startPoint y: 398, endPoint x: 552, endPoint y: 115, distance: 375.8
click at [504, 175] on div "© Mapbox © OpenStreetMap Improve this map" at bounding box center [539, 289] width 1078 height 491
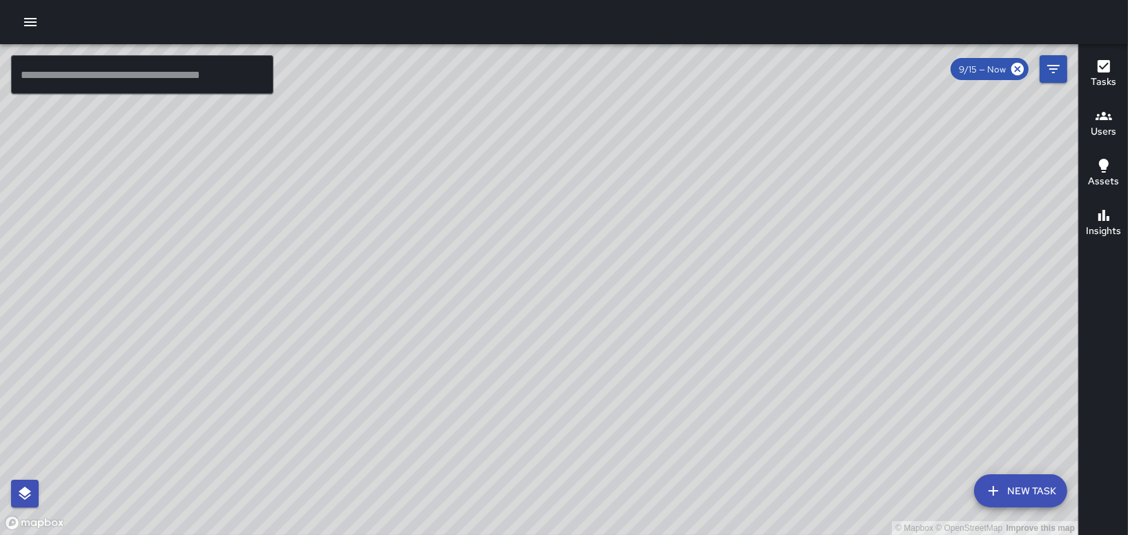
drag, startPoint x: 593, startPoint y: 262, endPoint x: 509, endPoint y: 53, distance: 225.5
click at [509, 53] on div "© Mapbox © OpenStreetMap Improve this map" at bounding box center [539, 289] width 1078 height 491
drag, startPoint x: 811, startPoint y: 237, endPoint x: 484, endPoint y: 310, distance: 335.3
click at [492, 316] on div "© Mapbox © OpenStreetMap Improve this map" at bounding box center [539, 289] width 1078 height 491
click at [35, 19] on icon "button" at bounding box center [30, 22] width 17 height 17
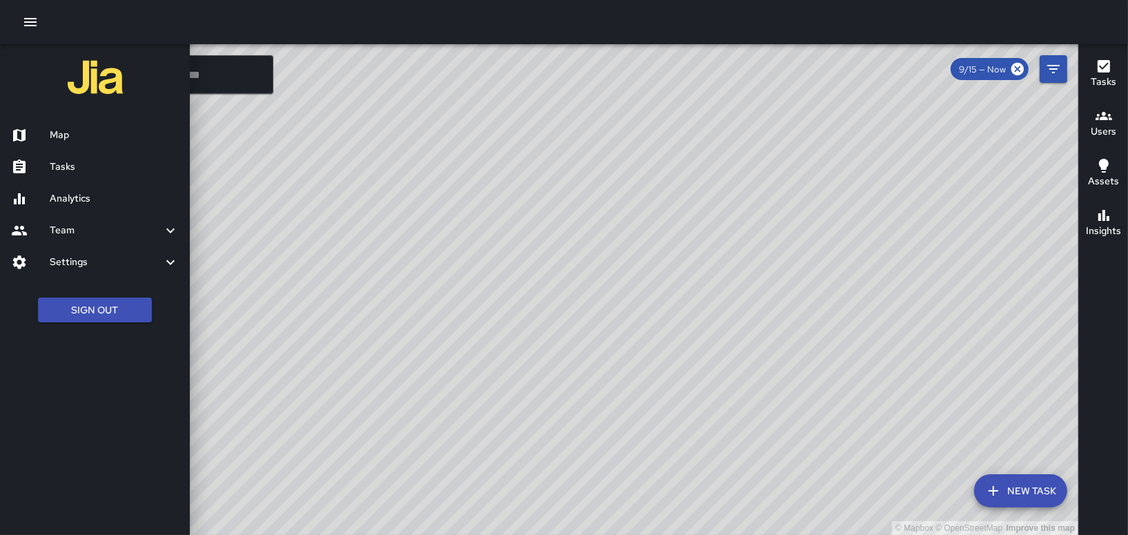
click at [90, 162] on h6 "Tasks" at bounding box center [114, 166] width 129 height 15
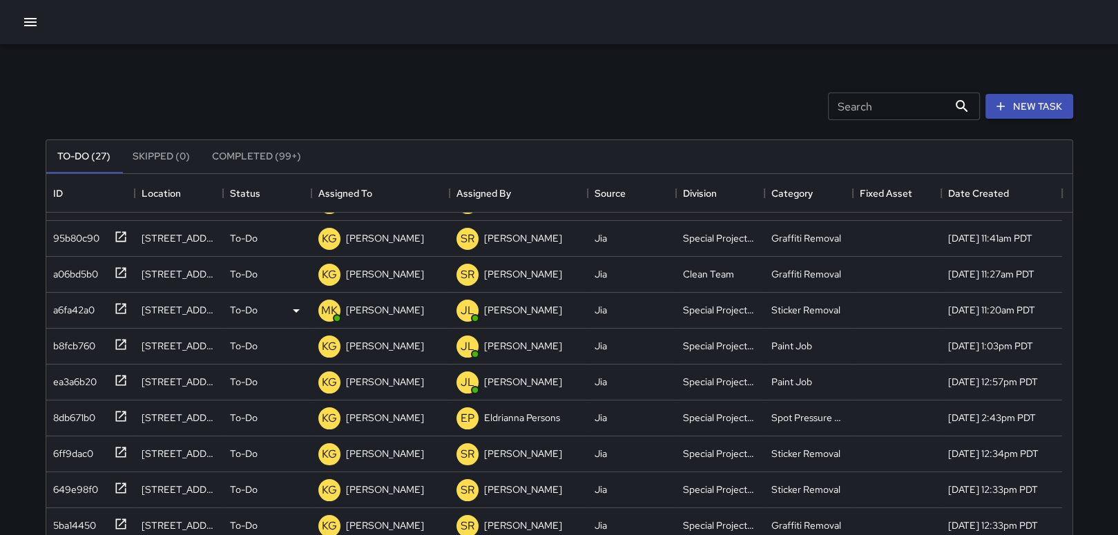
scroll to position [207, 0]
click at [75, 318] on div "a6fa42a0" at bounding box center [88, 307] width 80 height 23
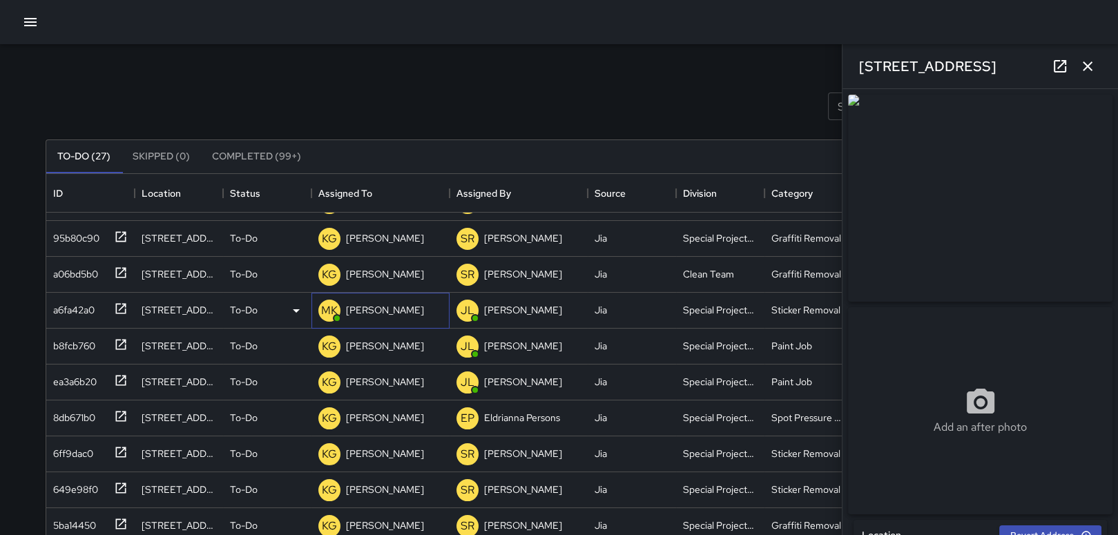
click at [382, 313] on p "[PERSON_NAME]" at bounding box center [385, 310] width 78 height 14
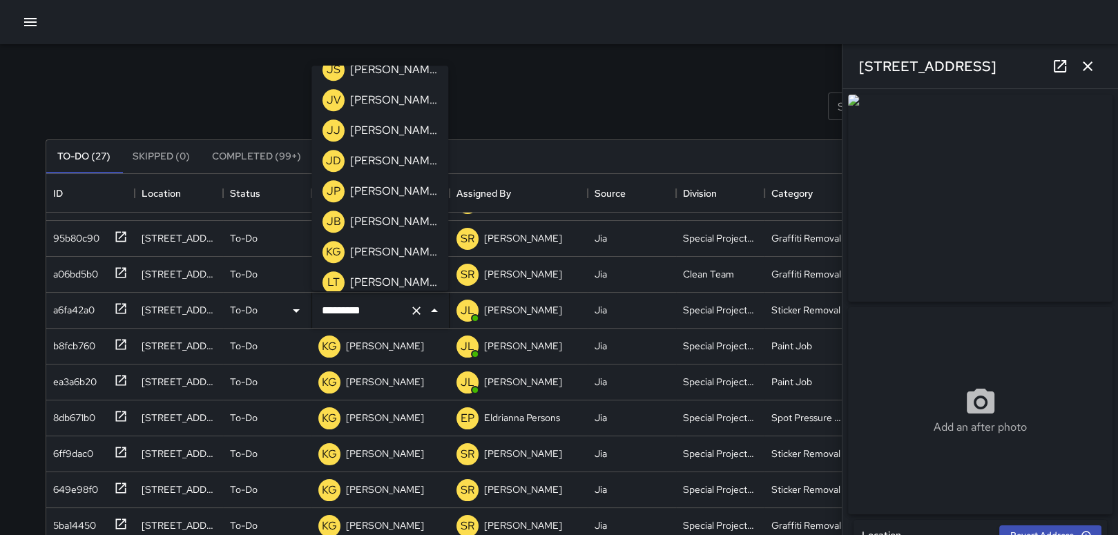
scroll to position [1172, 0]
click at [375, 255] on p "[PERSON_NAME]" at bounding box center [393, 250] width 87 height 17
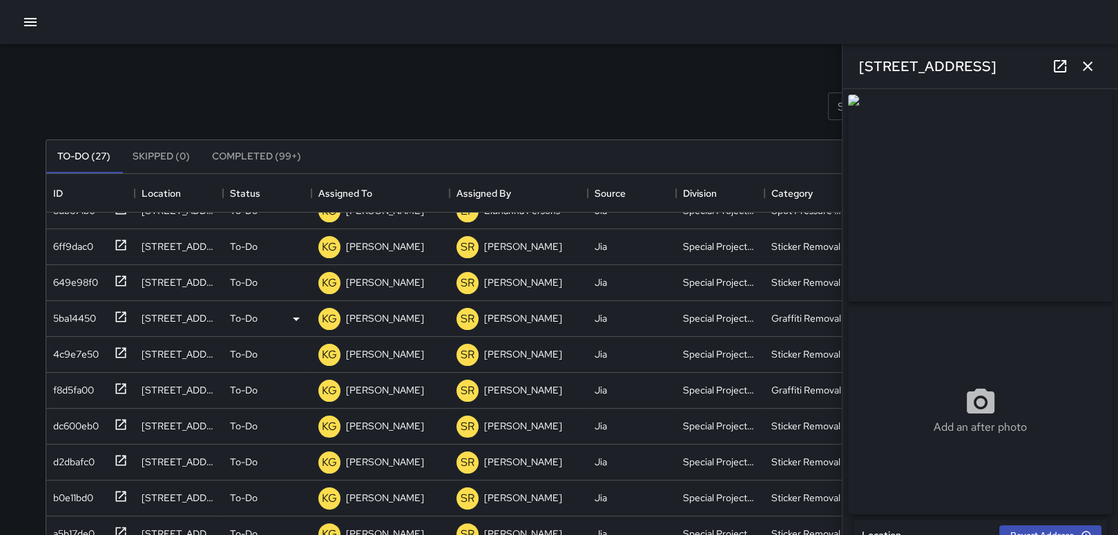
scroll to position [423, 0]
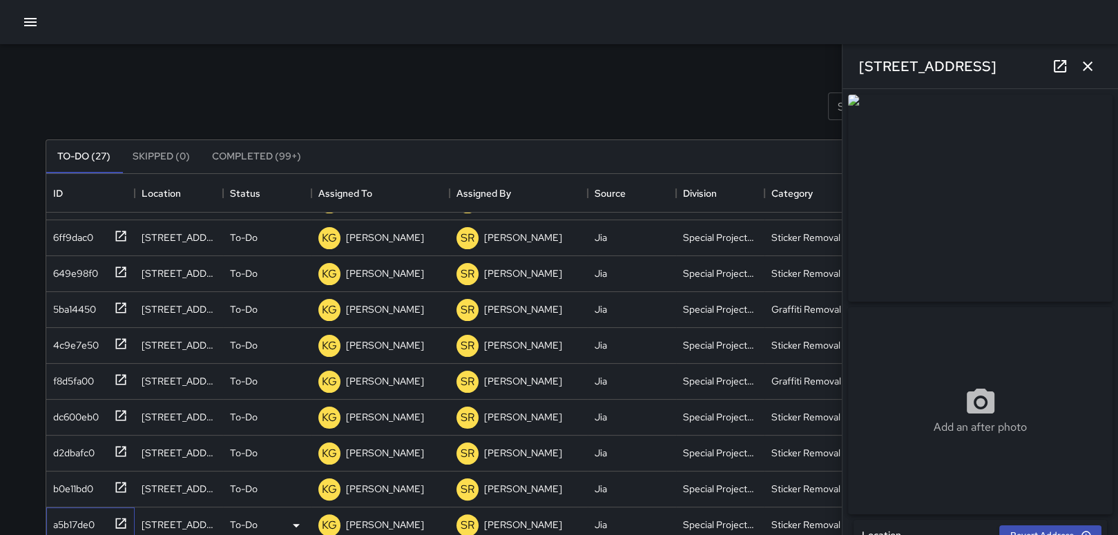
click at [88, 523] on div "a5b17de0" at bounding box center [71, 521] width 47 height 19
click at [88, 477] on div "b0e11bd0" at bounding box center [71, 485] width 46 height 19
click at [248, 153] on button "Completed (99+)" at bounding box center [256, 156] width 111 height 33
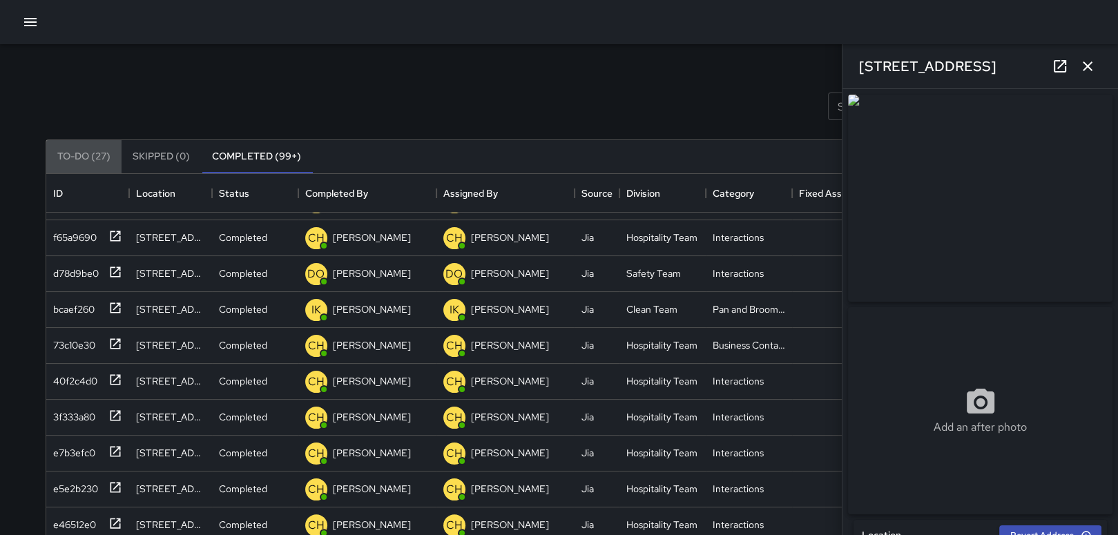
click at [68, 151] on button "To-Do (27)" at bounding box center [83, 156] width 75 height 33
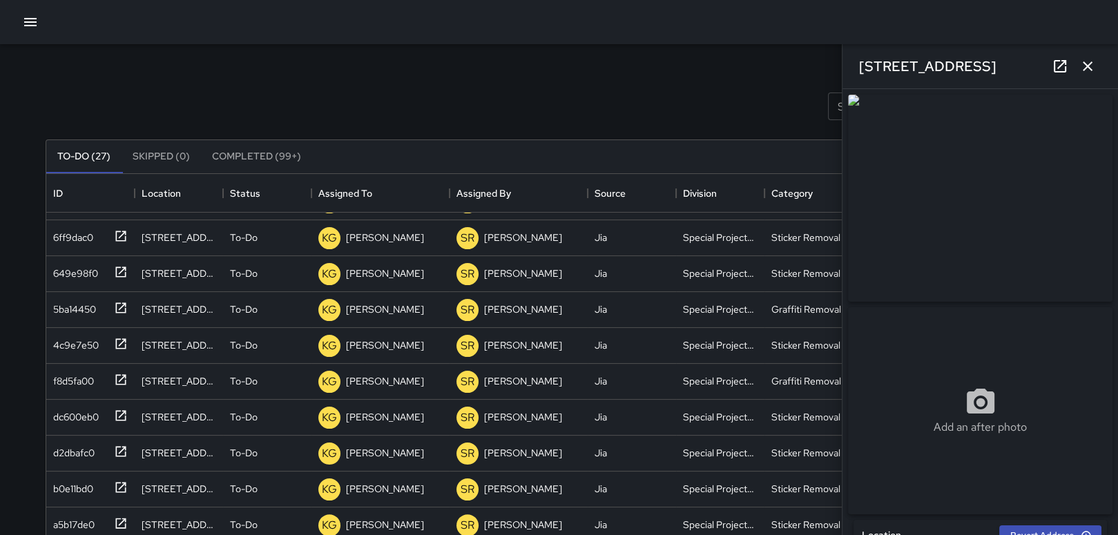
click at [1094, 68] on icon "button" at bounding box center [1087, 66] width 17 height 17
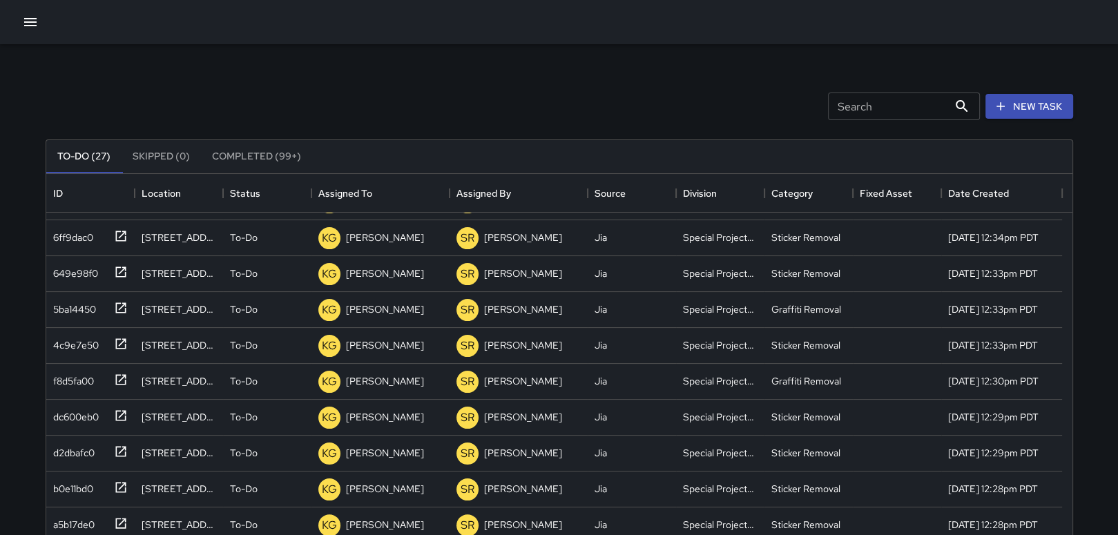
drag, startPoint x: 229, startPoint y: 149, endPoint x: 235, endPoint y: 144, distance: 8.3
click at [231, 149] on button "Completed (99+)" at bounding box center [256, 156] width 111 height 33
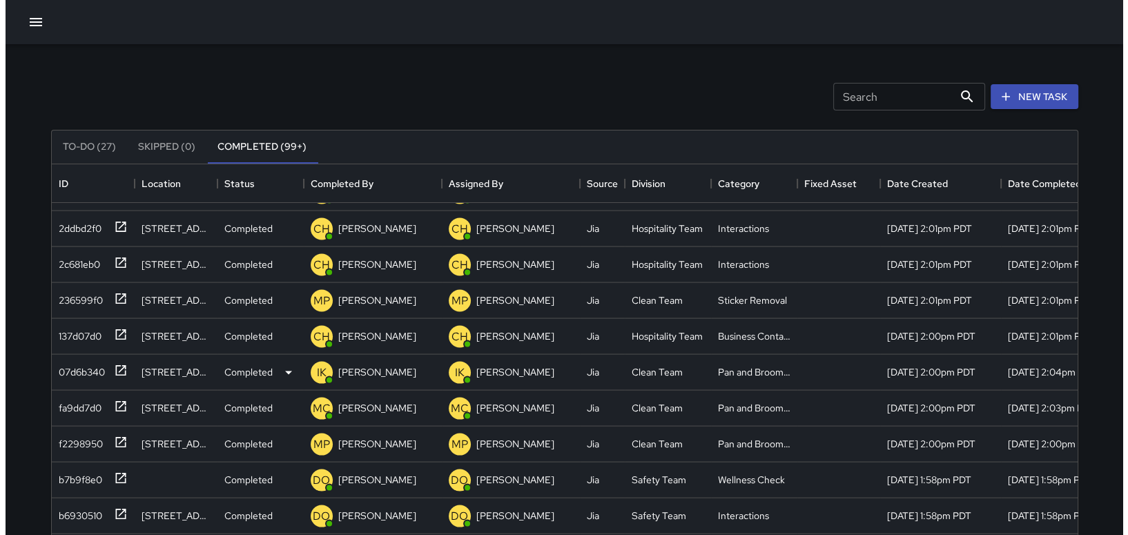
scroll to position [3, 0]
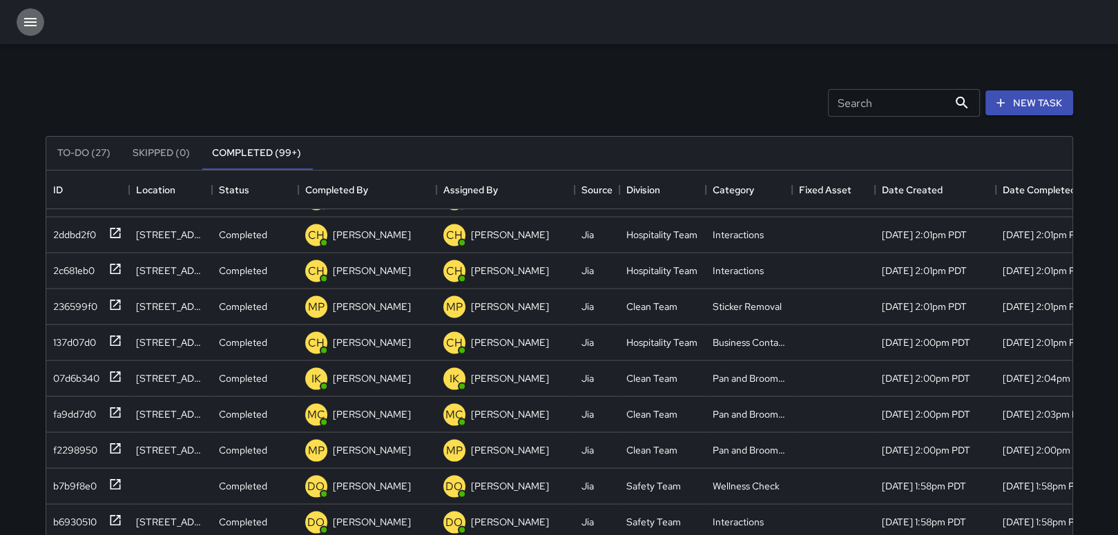
click at [18, 21] on button "button" at bounding box center [31, 22] width 28 height 28
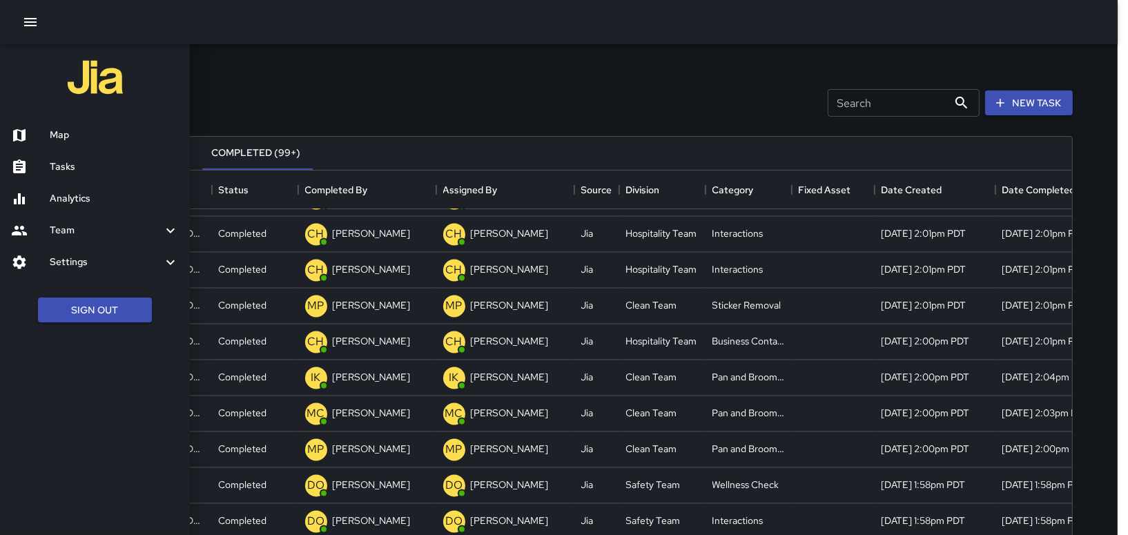
click at [122, 135] on h6 "Map" at bounding box center [114, 135] width 129 height 15
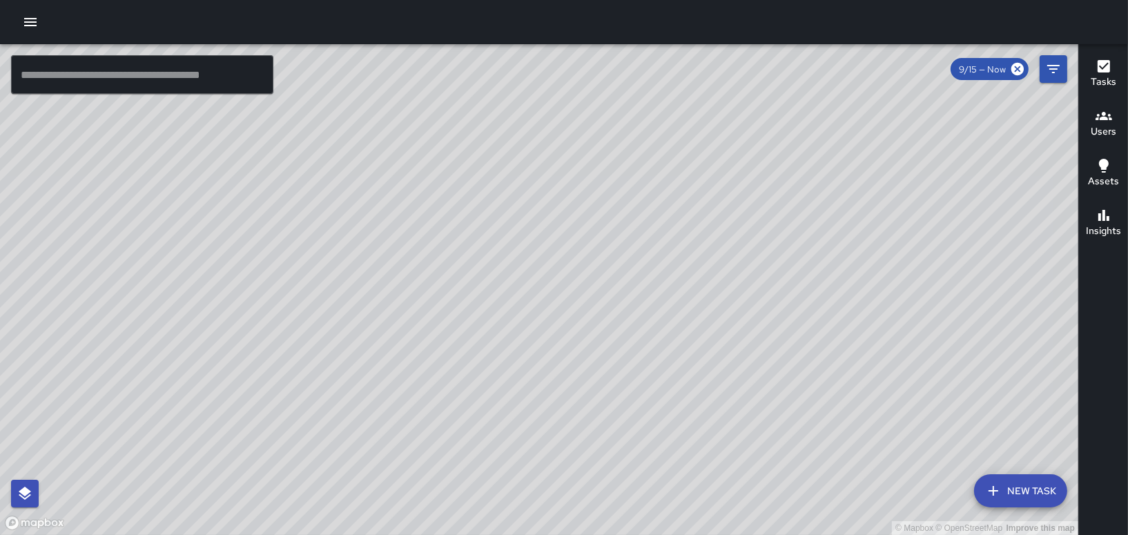
drag, startPoint x: 6, startPoint y: 411, endPoint x: 152, endPoint y: 326, distance: 169.0
click at [152, 326] on div "© Mapbox © OpenStreetMap Improve this map" at bounding box center [539, 289] width 1078 height 491
drag, startPoint x: 728, startPoint y: 195, endPoint x: 466, endPoint y: 261, distance: 269.9
click at [466, 261] on div "© Mapbox © OpenStreetMap Improve this map" at bounding box center [539, 289] width 1078 height 491
drag, startPoint x: 506, startPoint y: 168, endPoint x: 518, endPoint y: 222, distance: 55.8
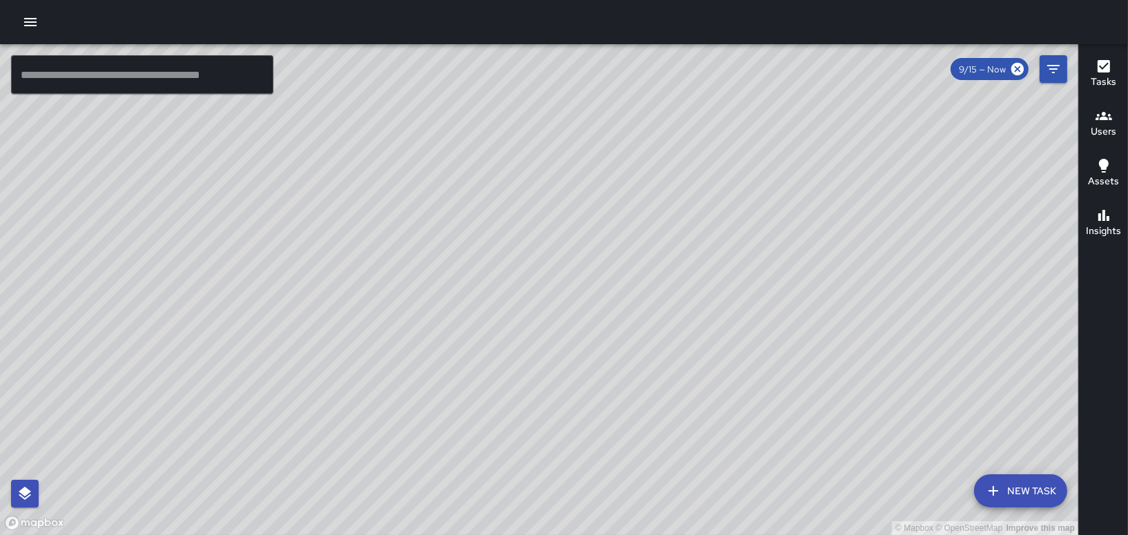
click at [518, 222] on div "© Mapbox © OpenStreetMap Improve this map" at bounding box center [539, 289] width 1078 height 491
